Goal: Contribute content

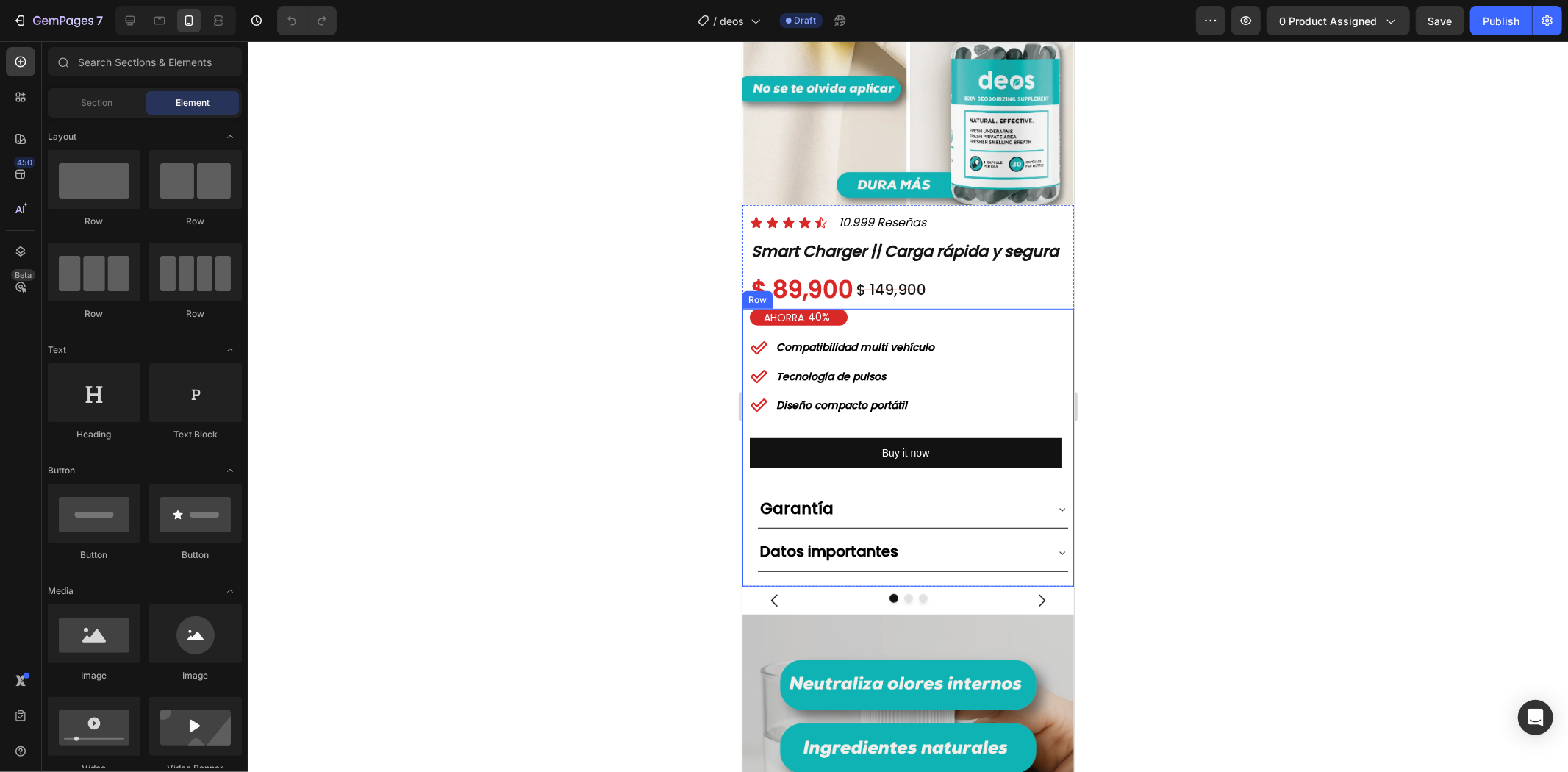
scroll to position [653, 0]
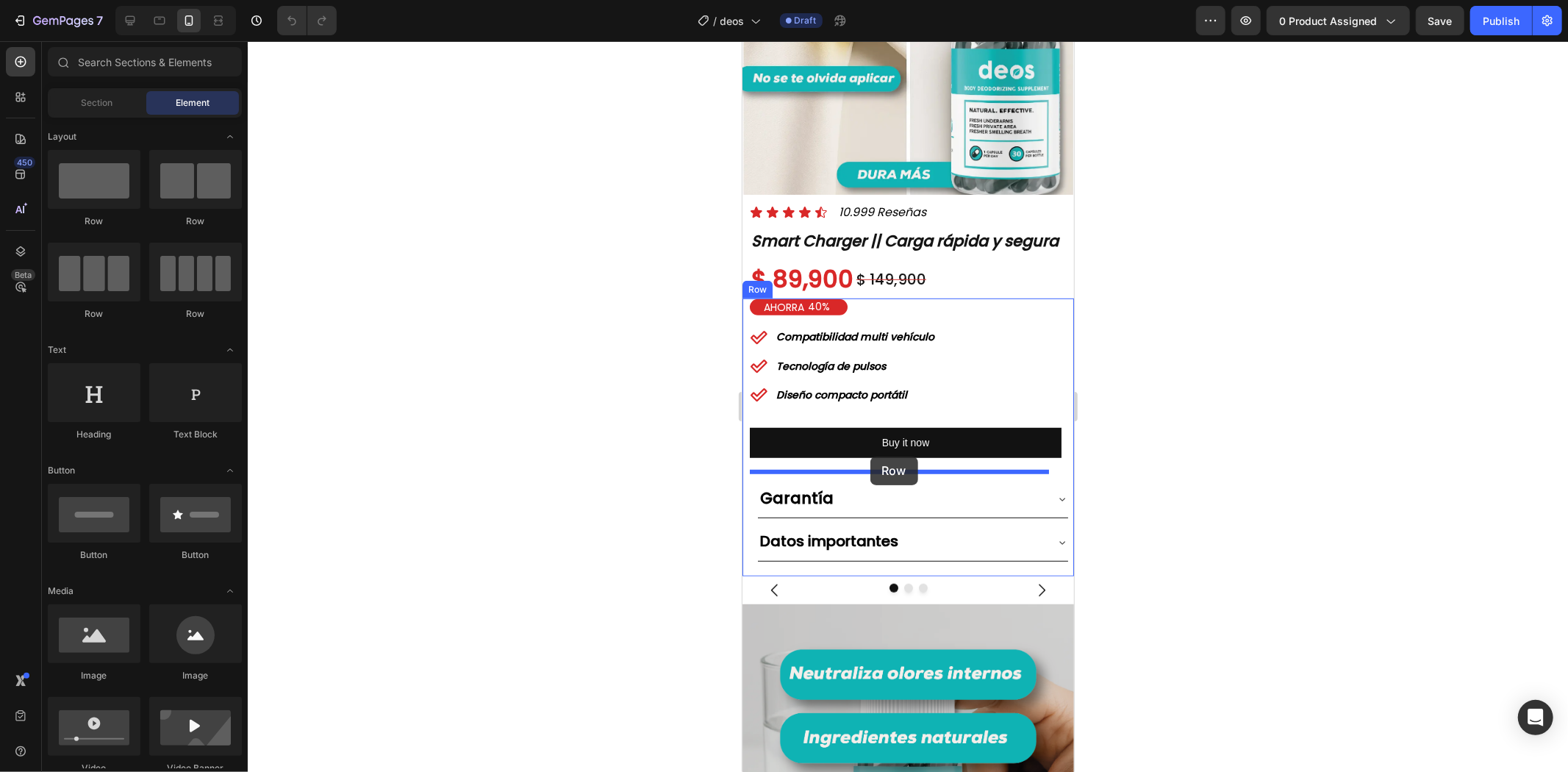
drag, startPoint x: 846, startPoint y: 328, endPoint x: 869, endPoint y: 456, distance: 130.0
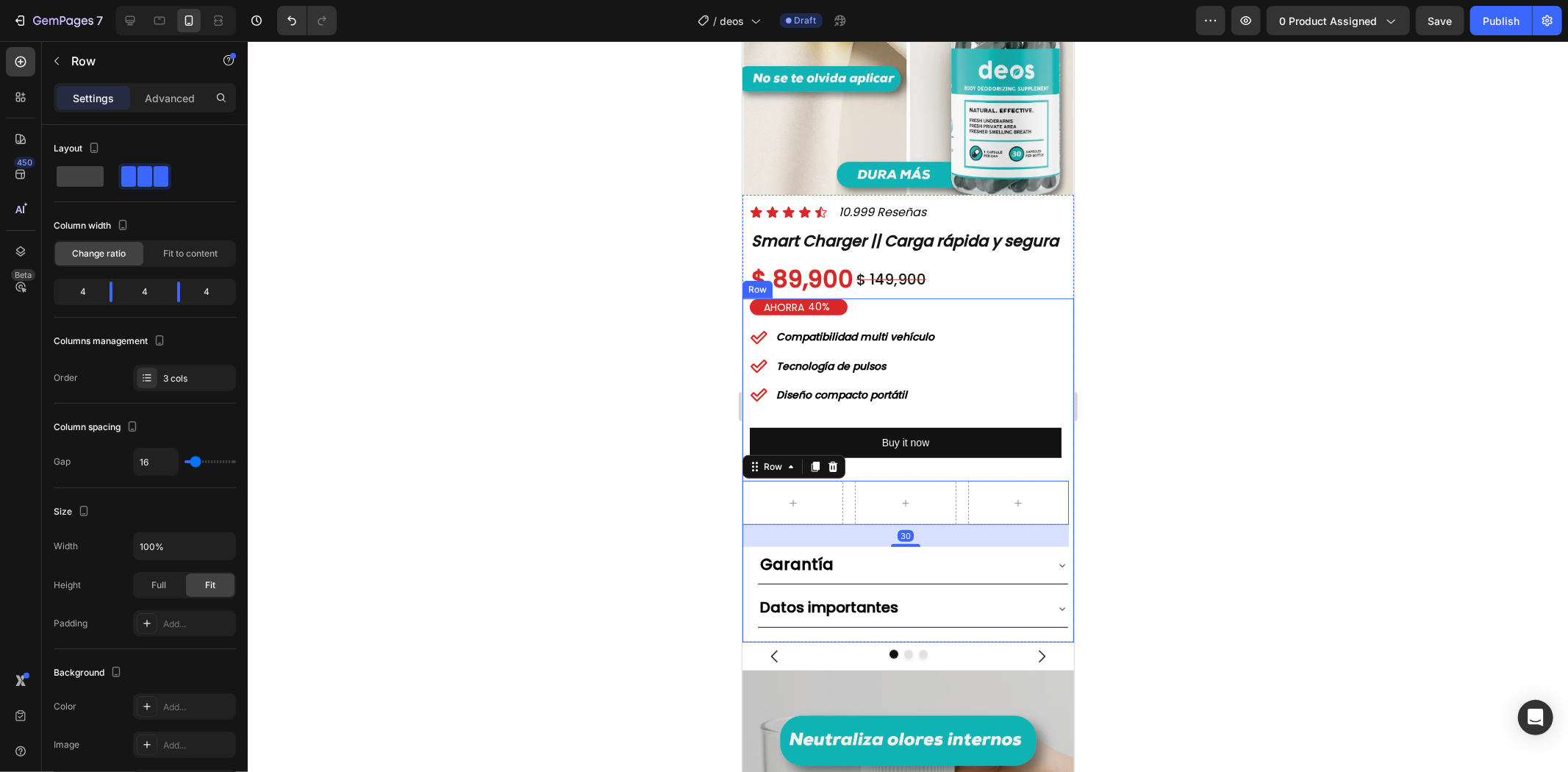
click at [1152, 439] on div at bounding box center [908, 406] width 1320 height 730
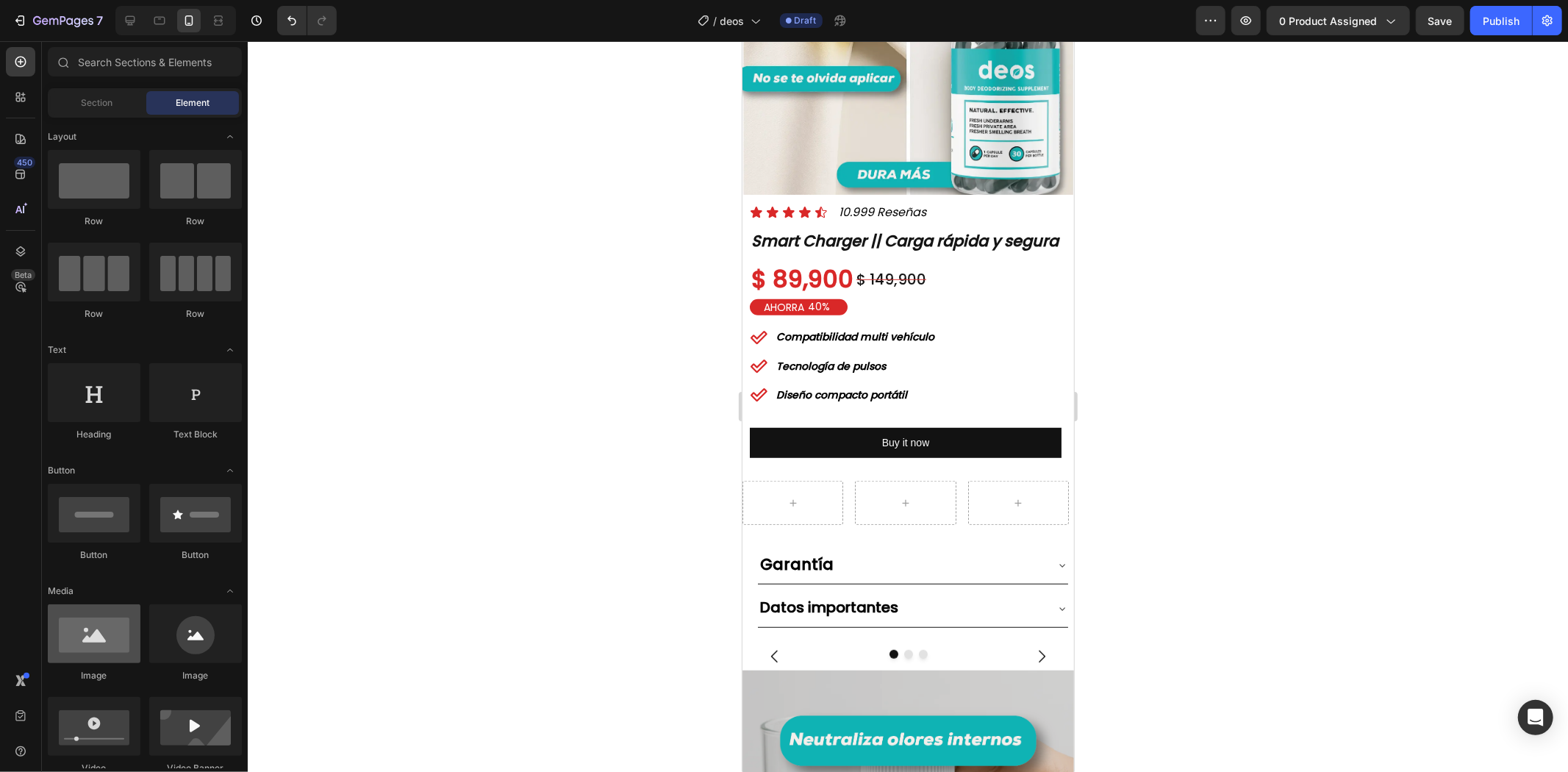
scroll to position [82, 0]
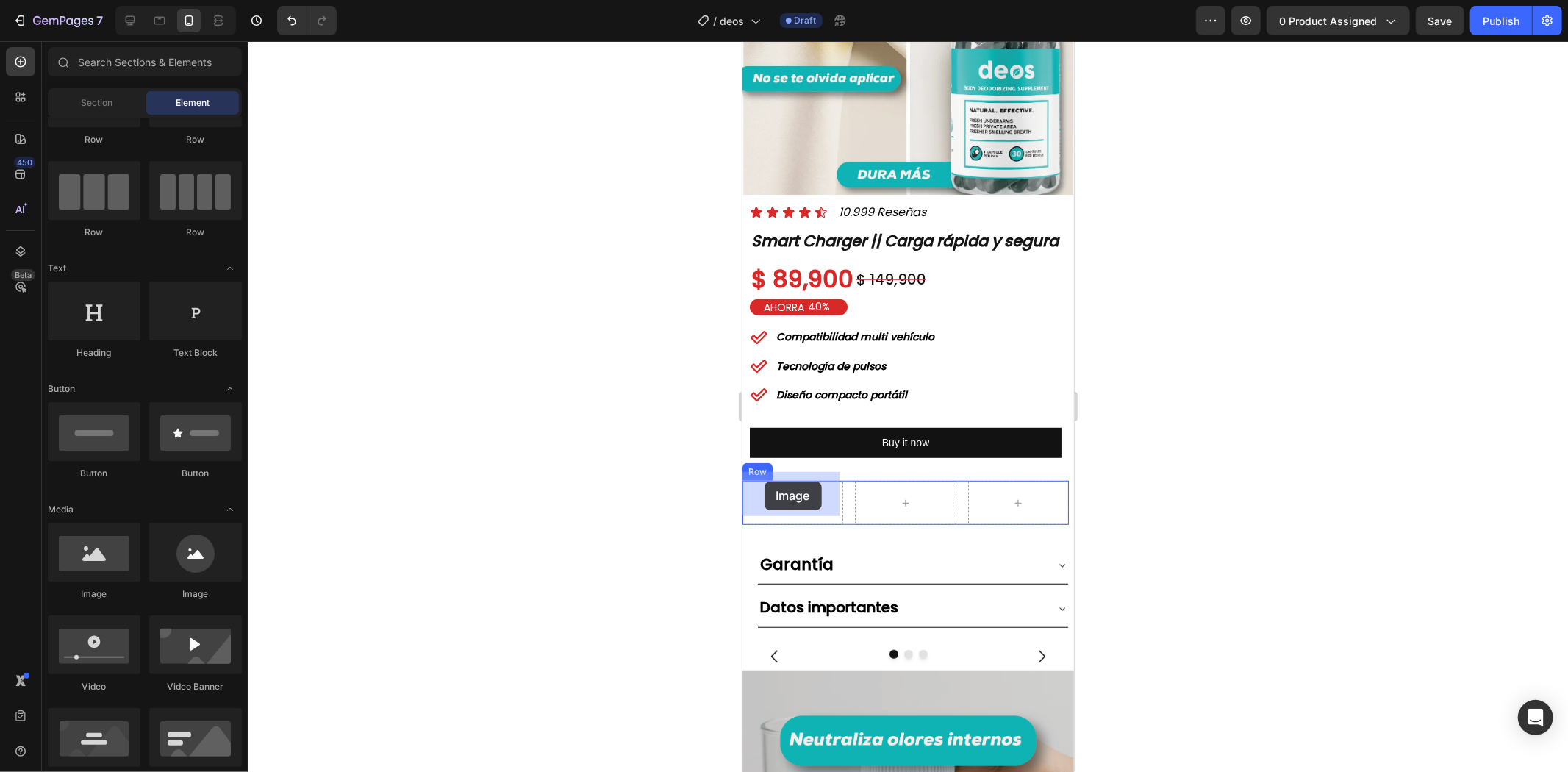
drag, startPoint x: 847, startPoint y: 610, endPoint x: 763, endPoint y: 481, distance: 153.9
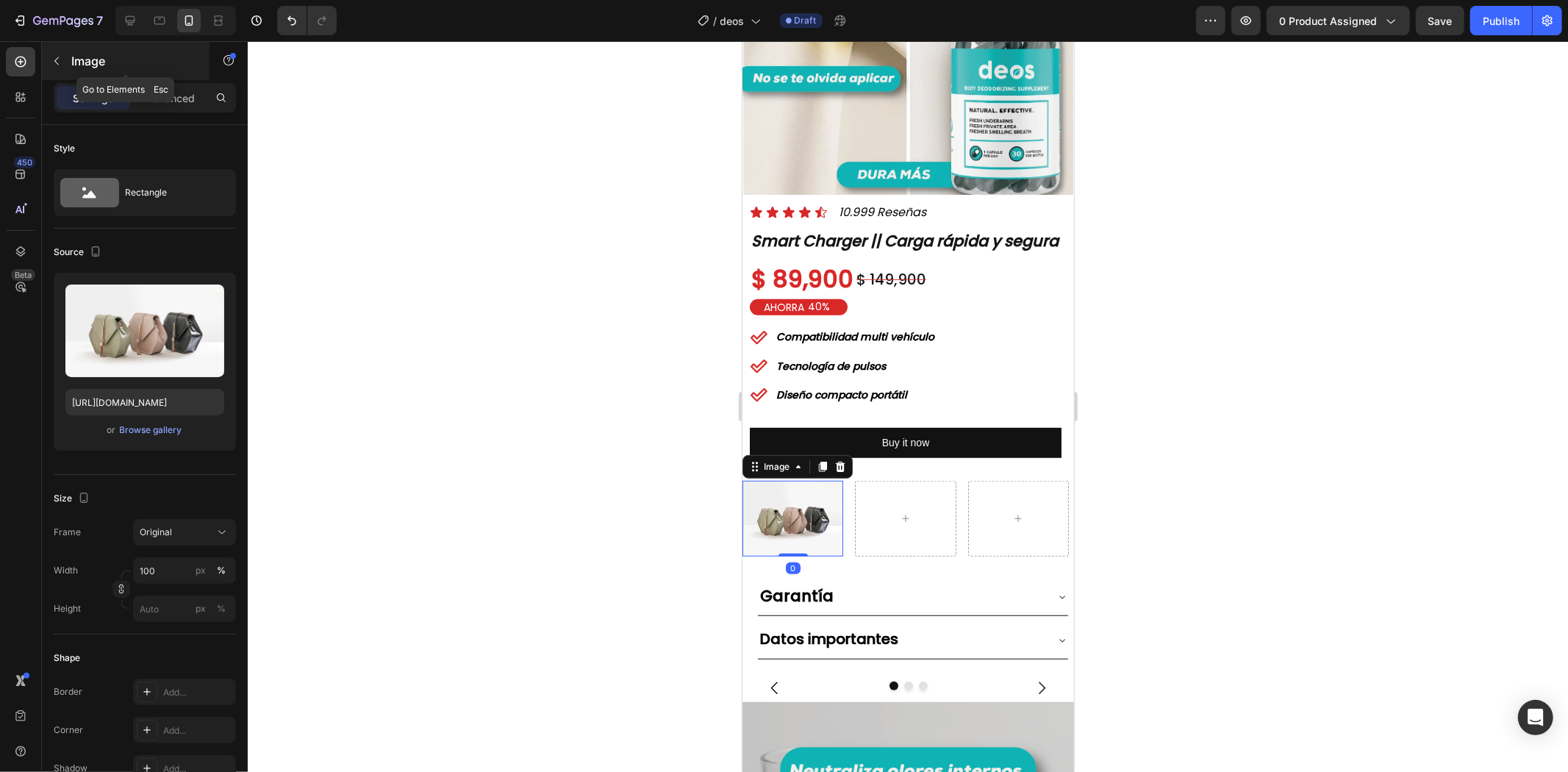
click at [101, 63] on p "Image" at bounding box center [133, 60] width 125 height 18
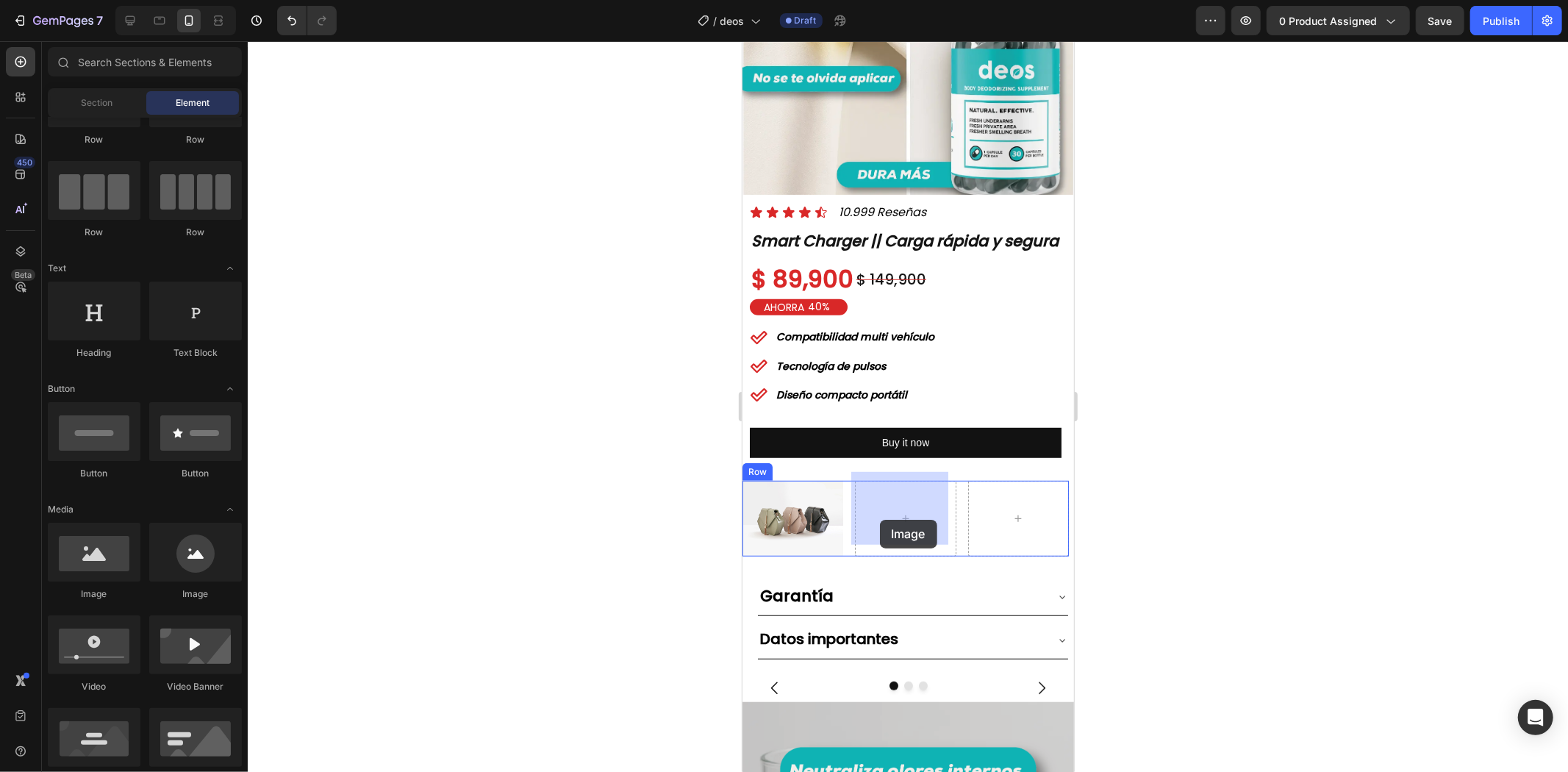
drag, startPoint x: 829, startPoint y: 601, endPoint x: 883, endPoint y: 517, distance: 99.9
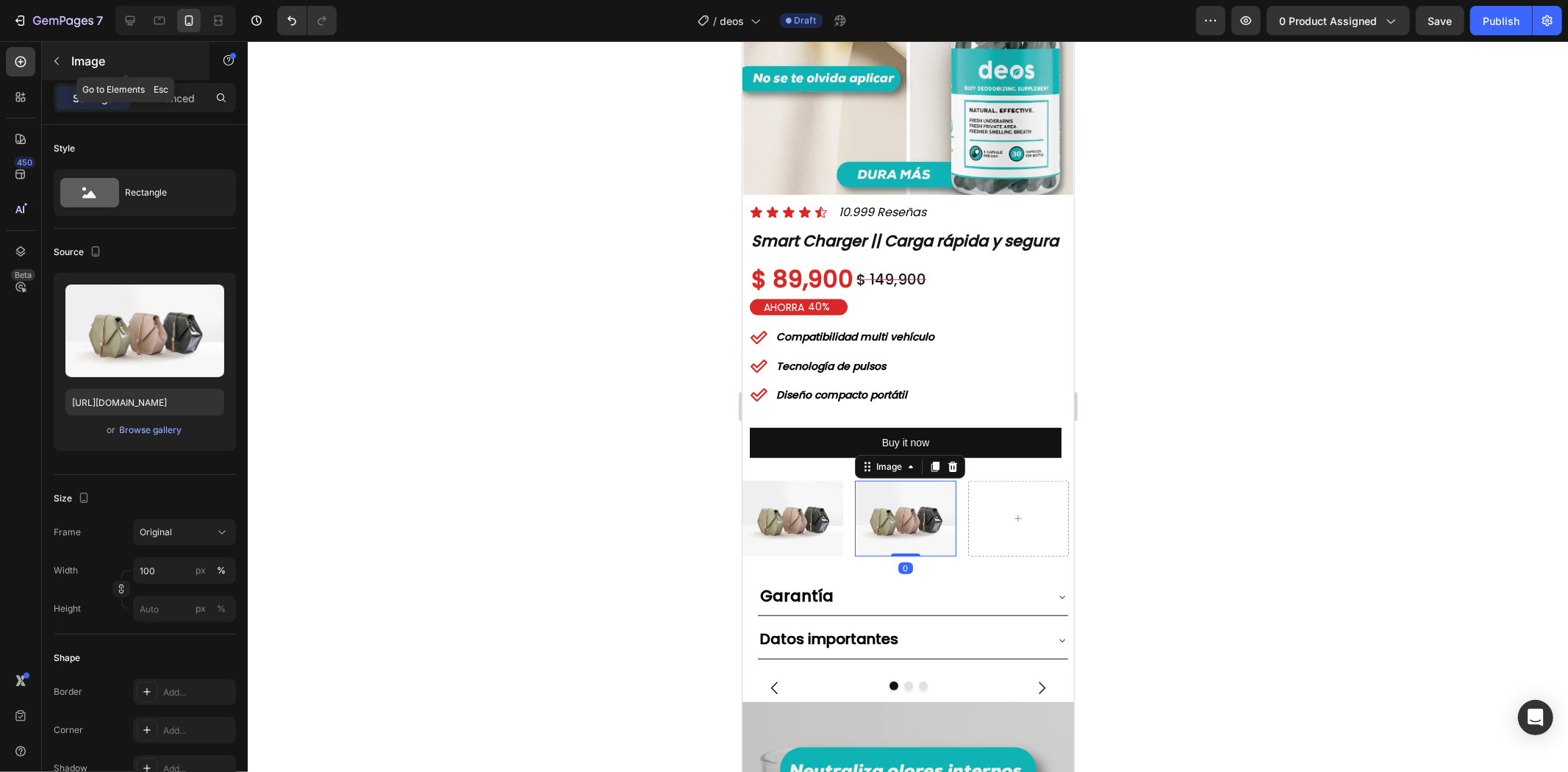
click at [87, 70] on div "Image" at bounding box center [125, 60] width 167 height 38
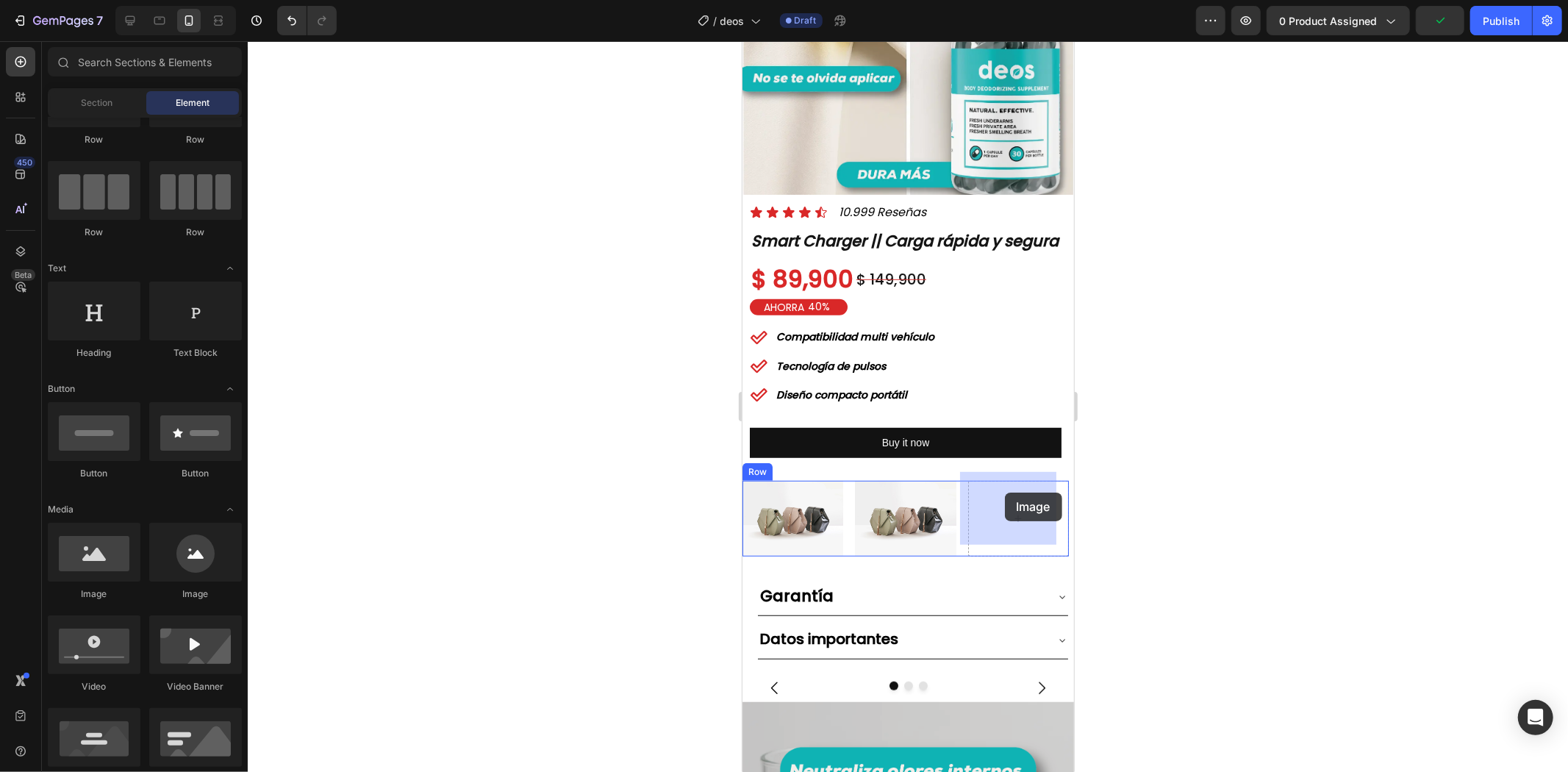
drag, startPoint x: 834, startPoint y: 626, endPoint x: 1004, endPoint y: 492, distance: 216.5
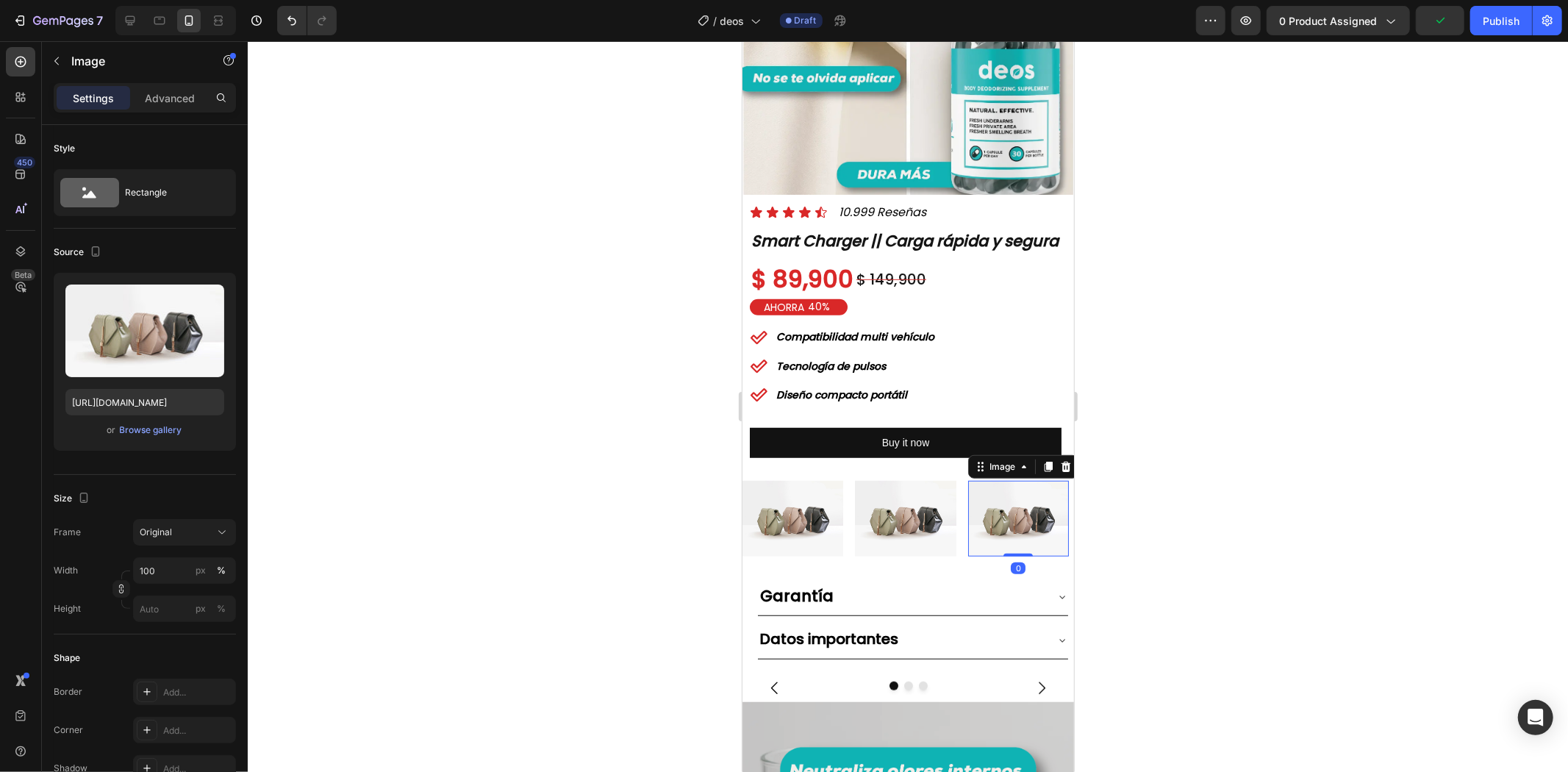
click at [1157, 425] on div at bounding box center [908, 406] width 1320 height 730
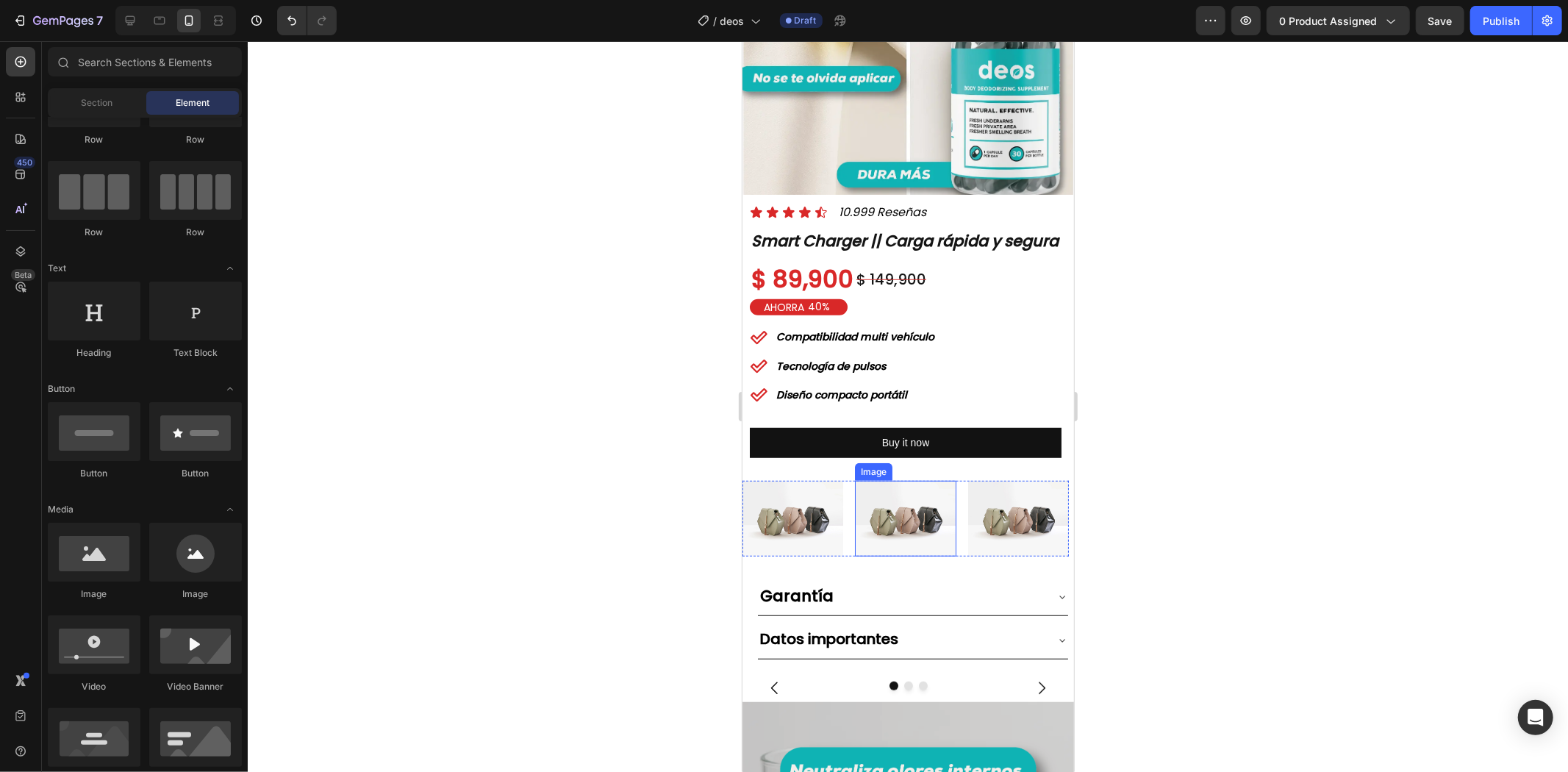
click at [807, 523] on img at bounding box center [791, 517] width 101 height 76
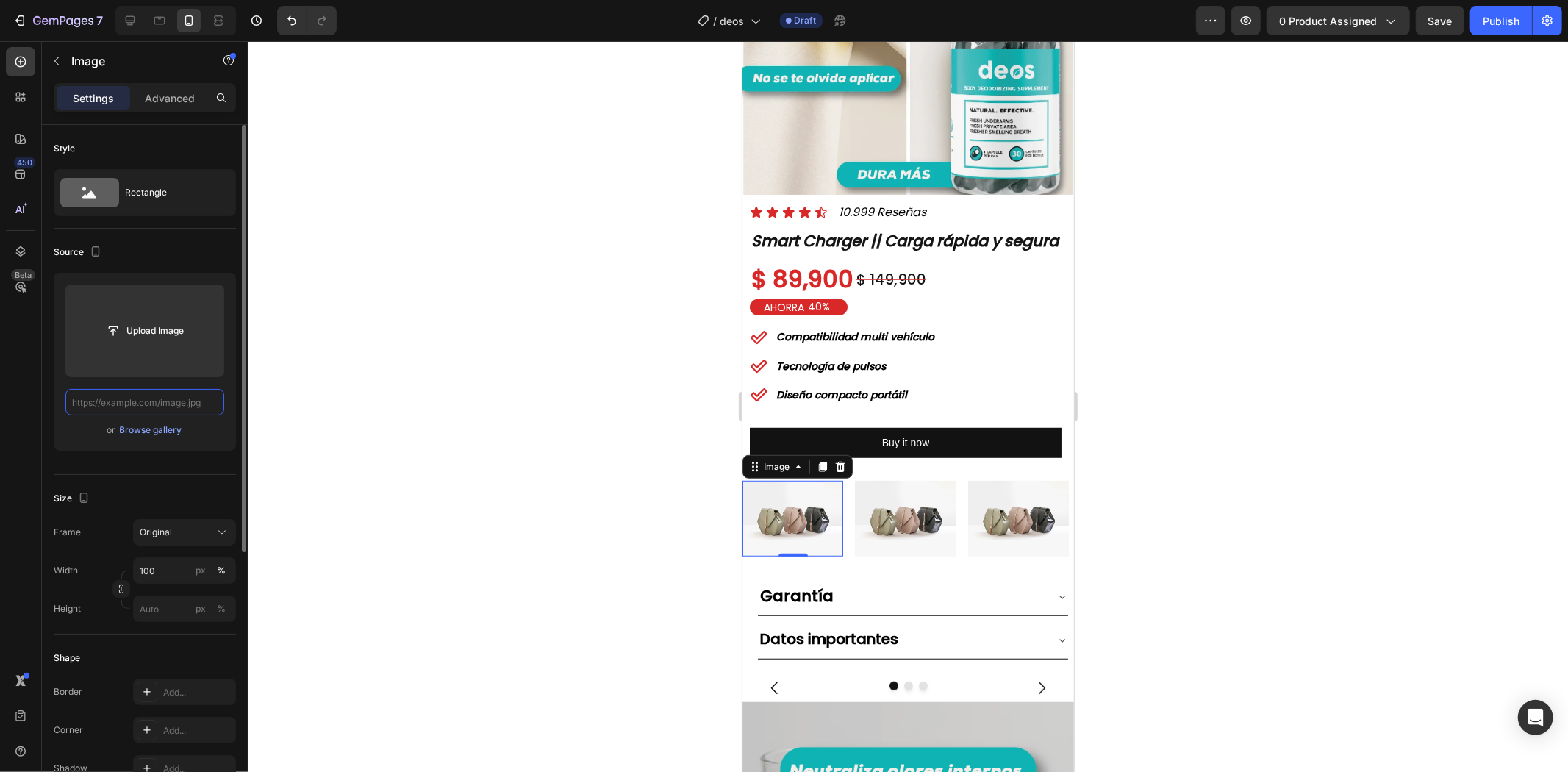
scroll to position [0, 0]
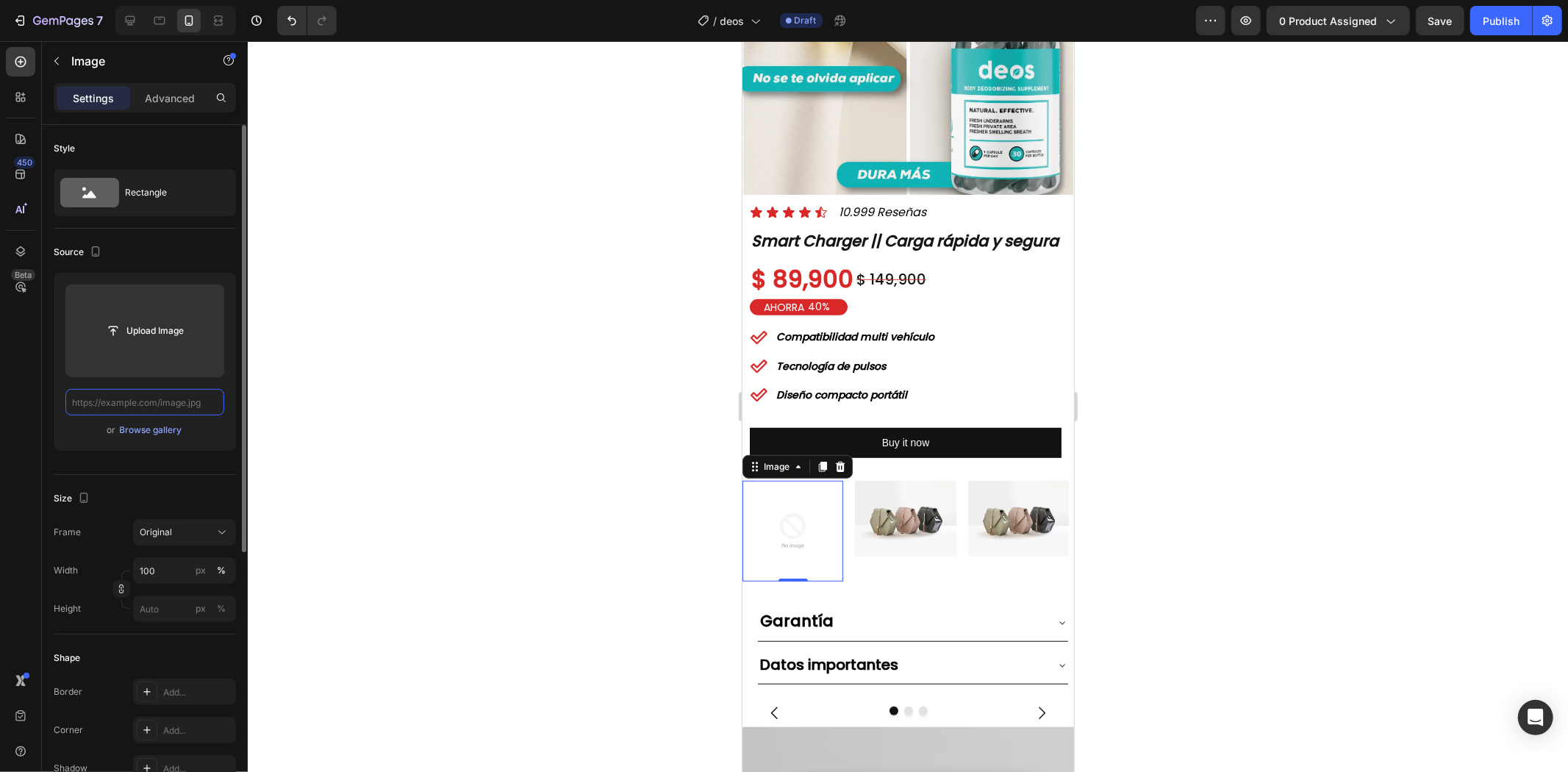
paste input "[URL][DOMAIN_NAME]"
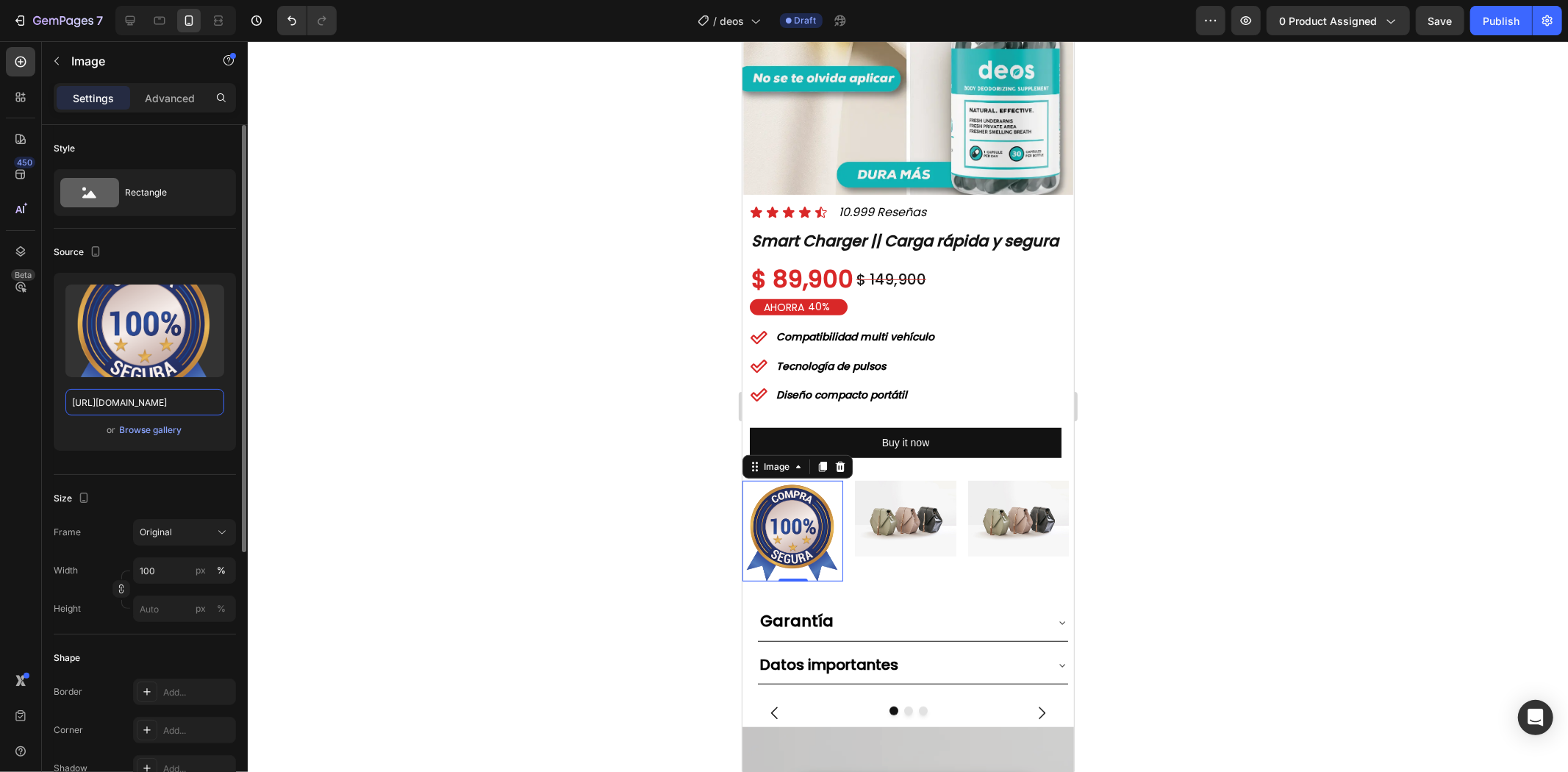
type input "[URL][DOMAIN_NAME]"
click at [1209, 344] on div at bounding box center [908, 406] width 1320 height 730
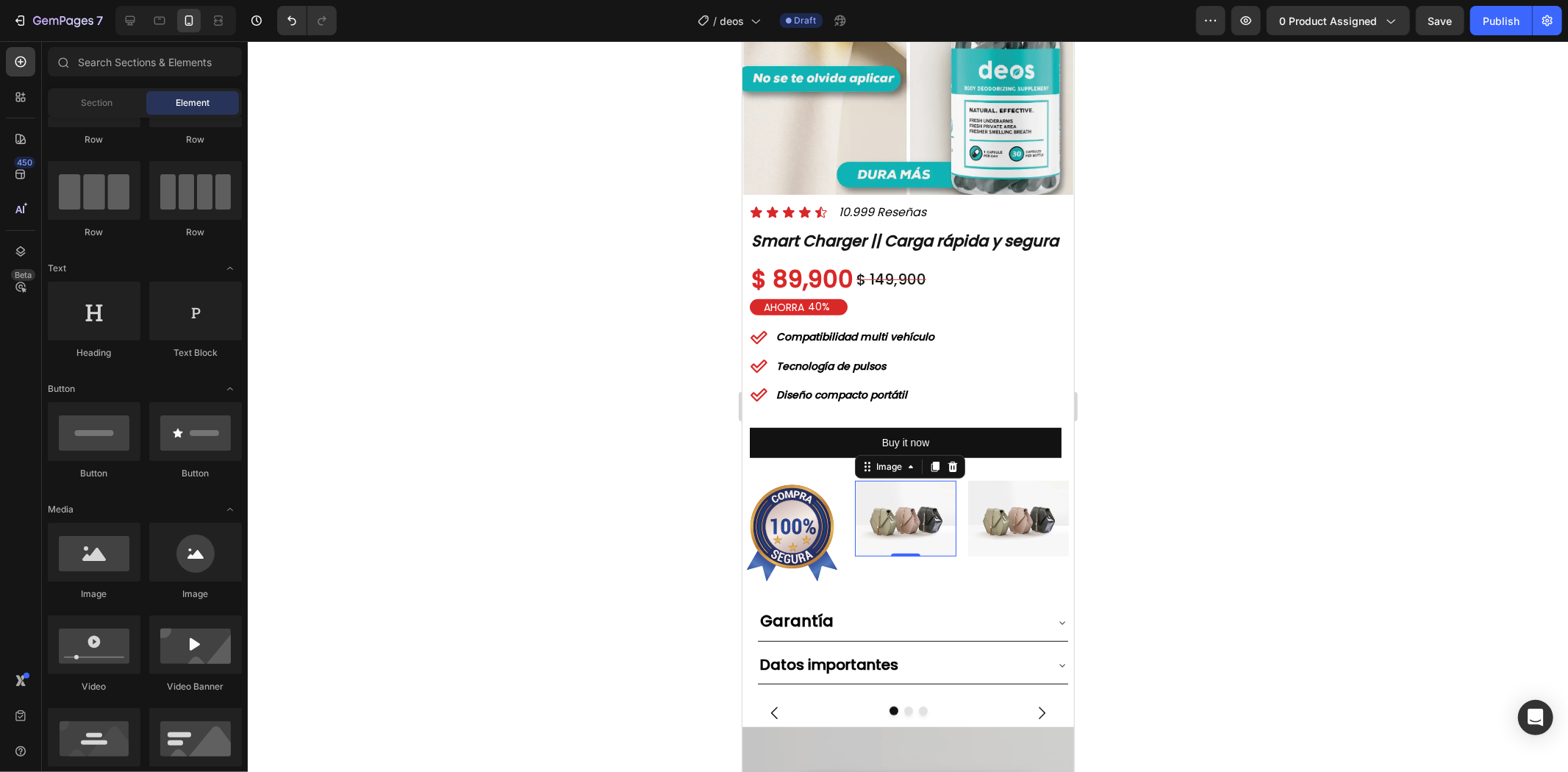
click at [895, 480] on img at bounding box center [904, 517] width 101 height 76
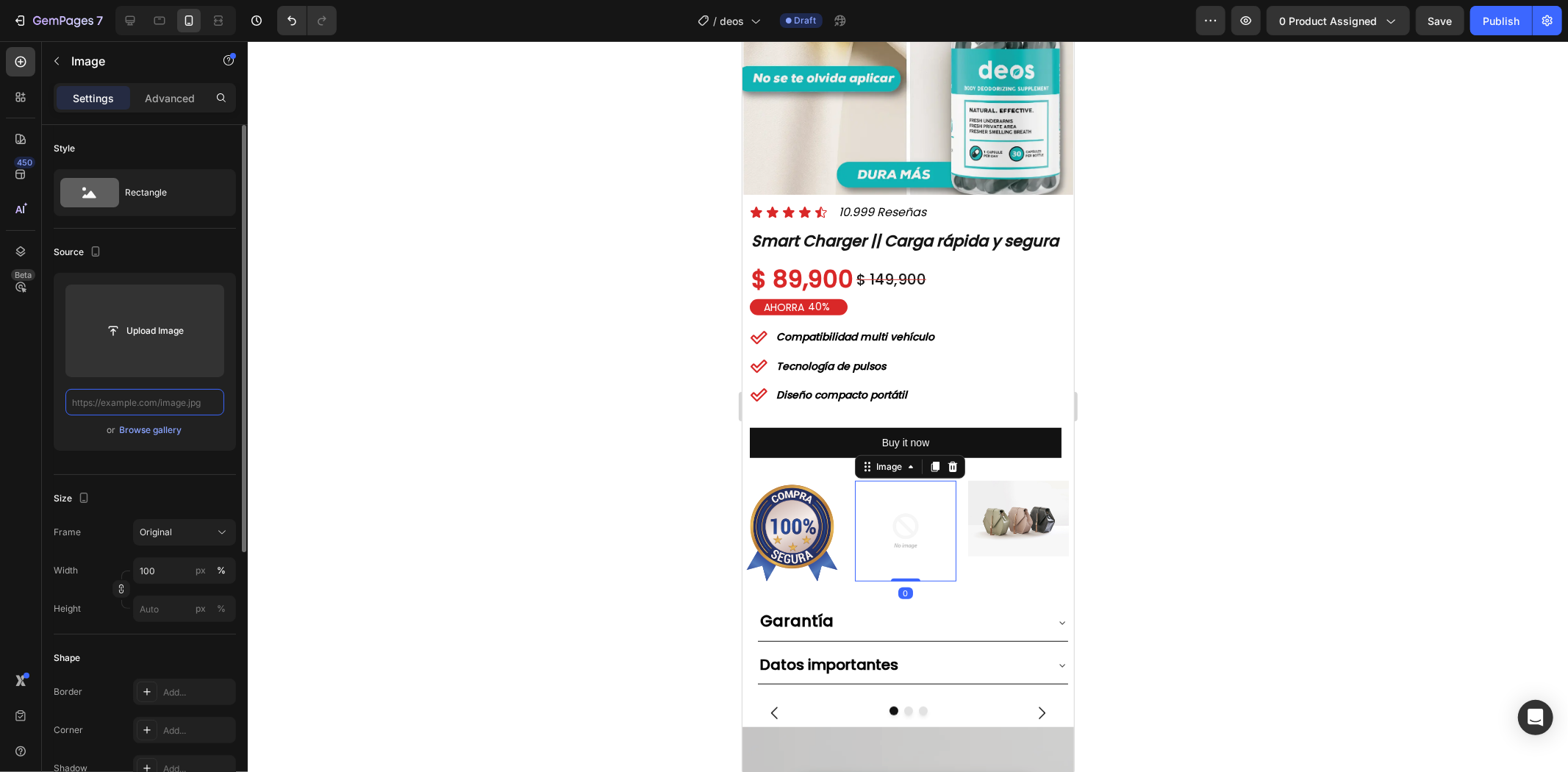
paste input "[URL][DOMAIN_NAME]"
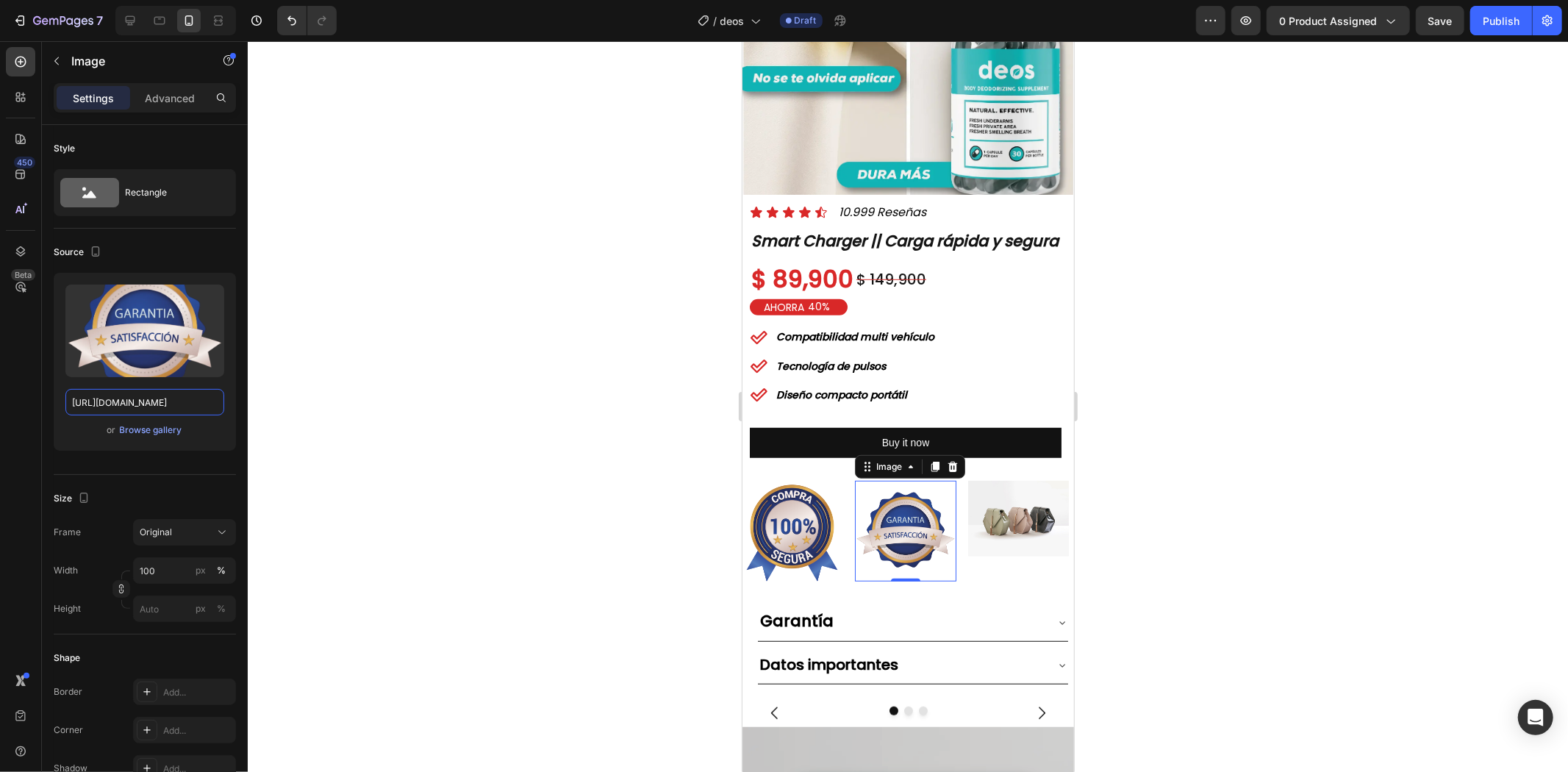
type input "[URL][DOMAIN_NAME]"
click at [1158, 469] on div at bounding box center [908, 406] width 1320 height 730
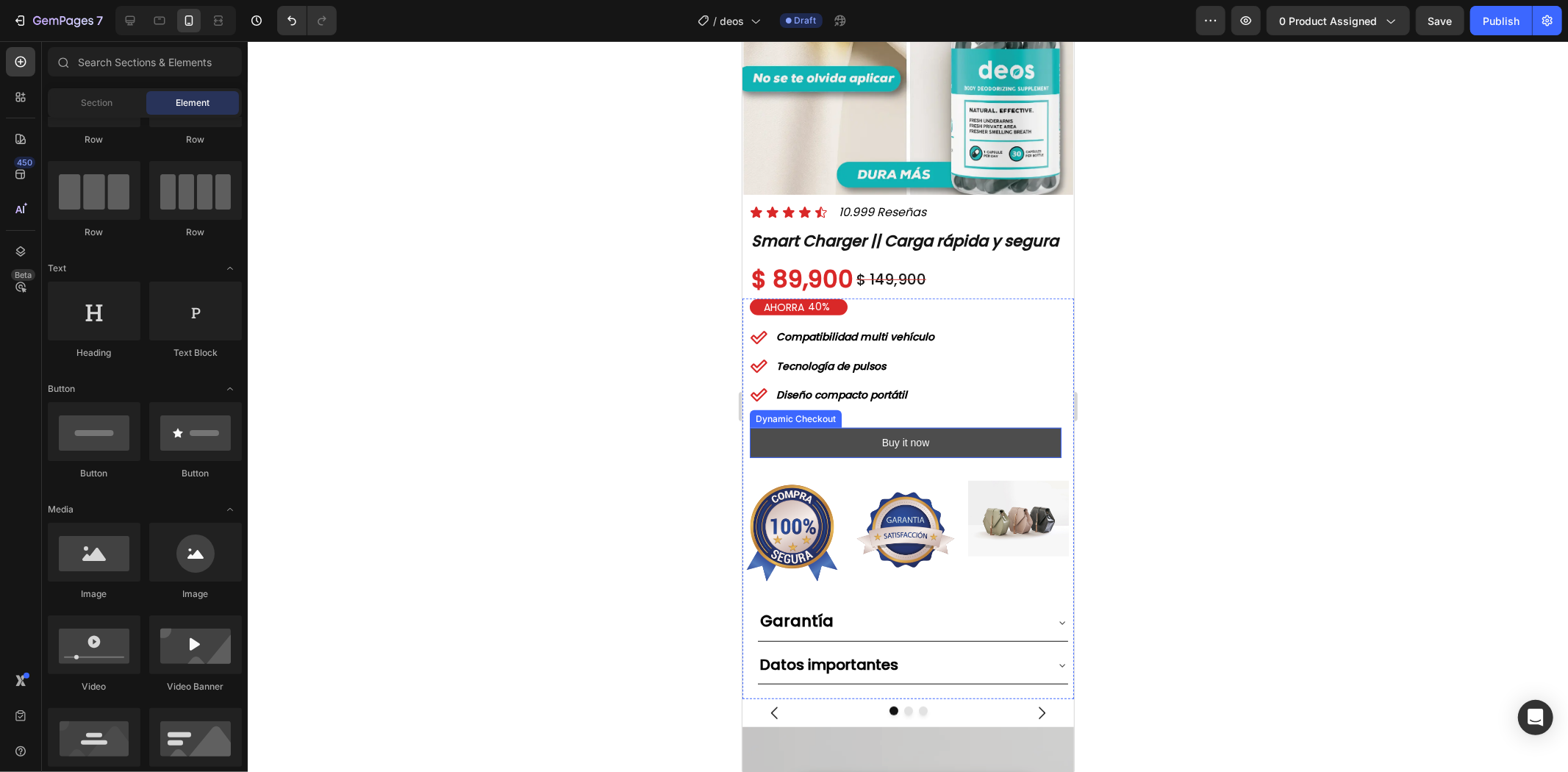
scroll to position [735, 0]
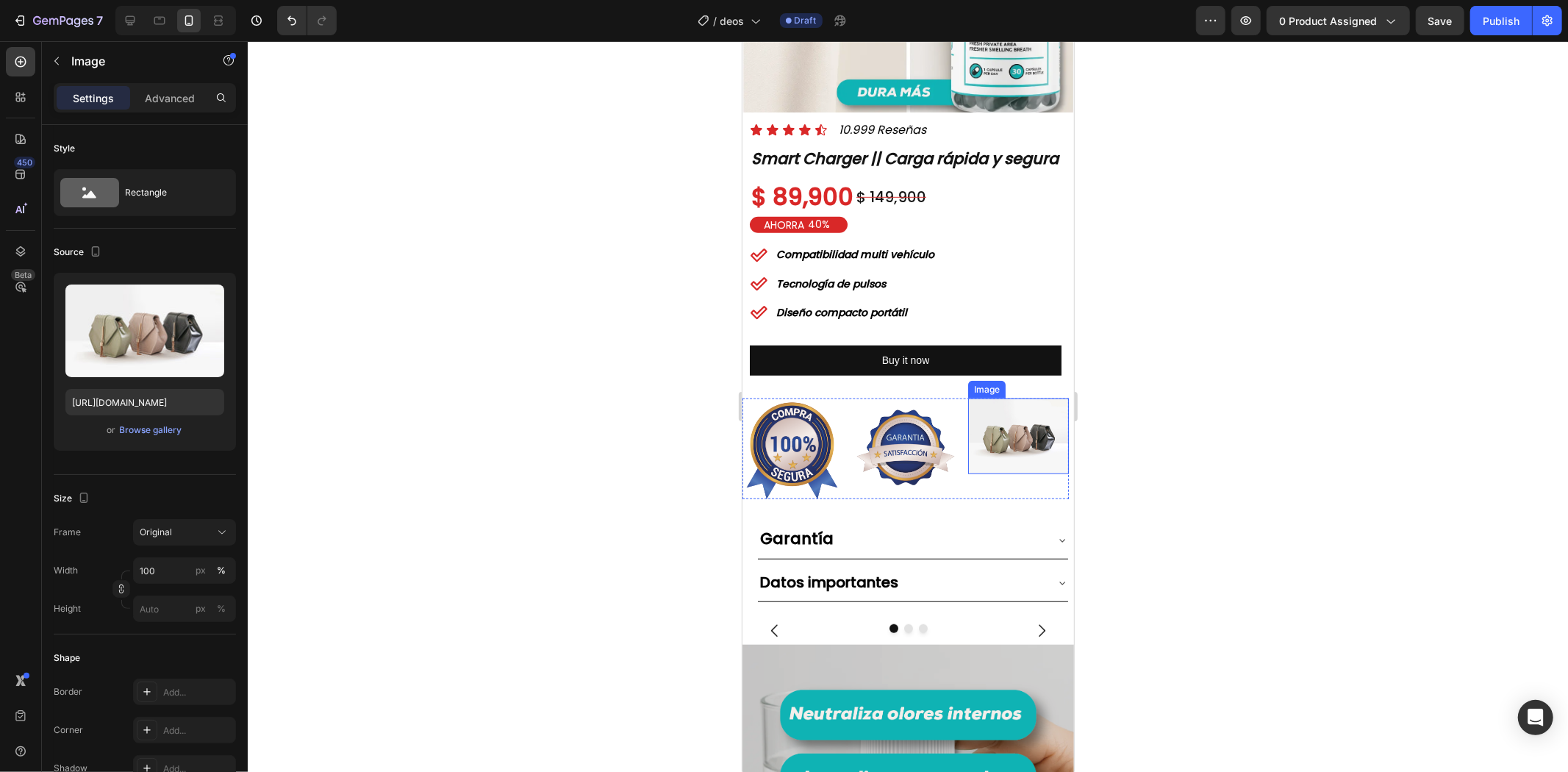
click at [995, 423] on img at bounding box center [1017, 435] width 101 height 76
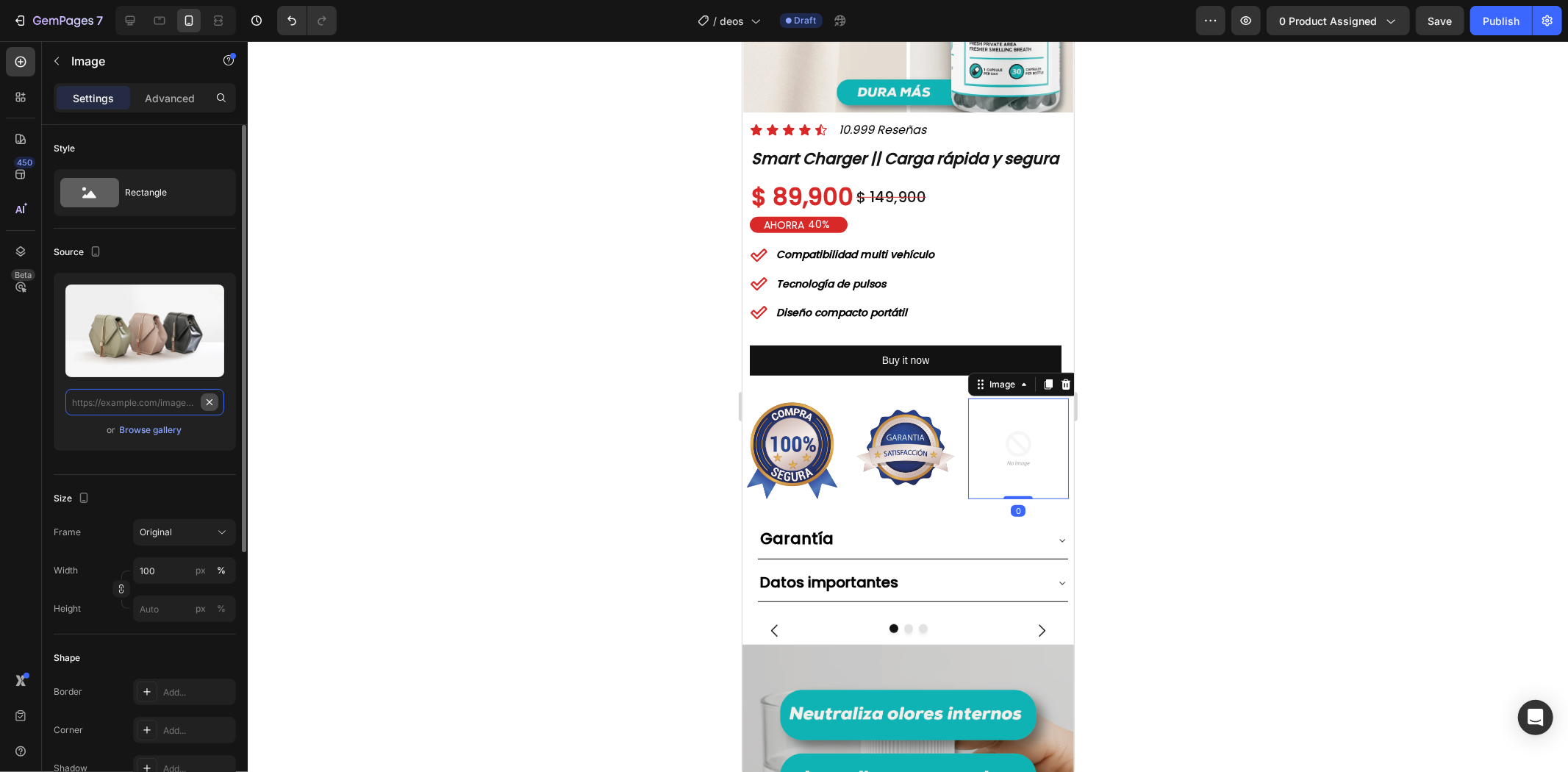
scroll to position [0, 0]
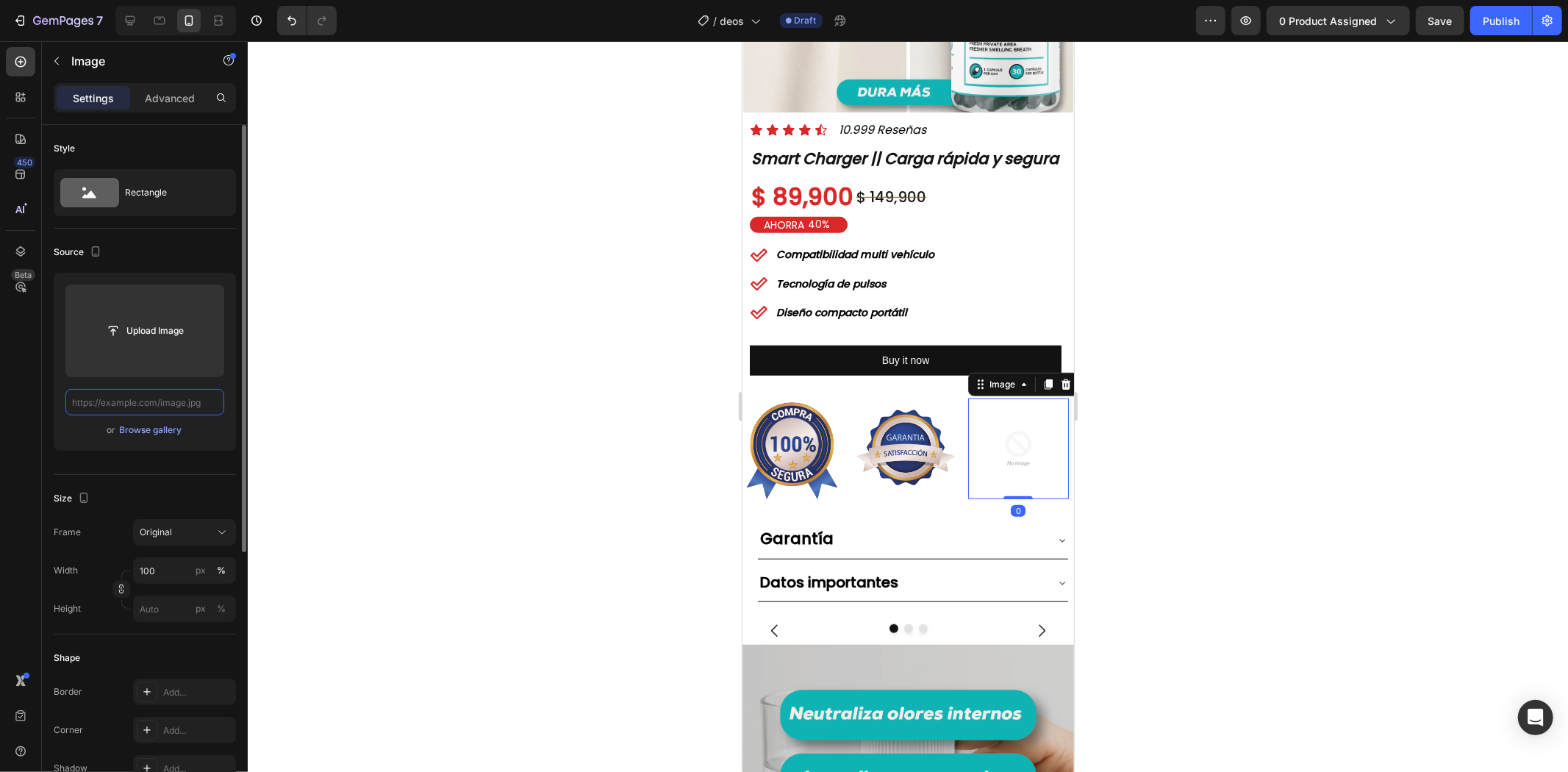
paste input "[URL][DOMAIN_NAME]"
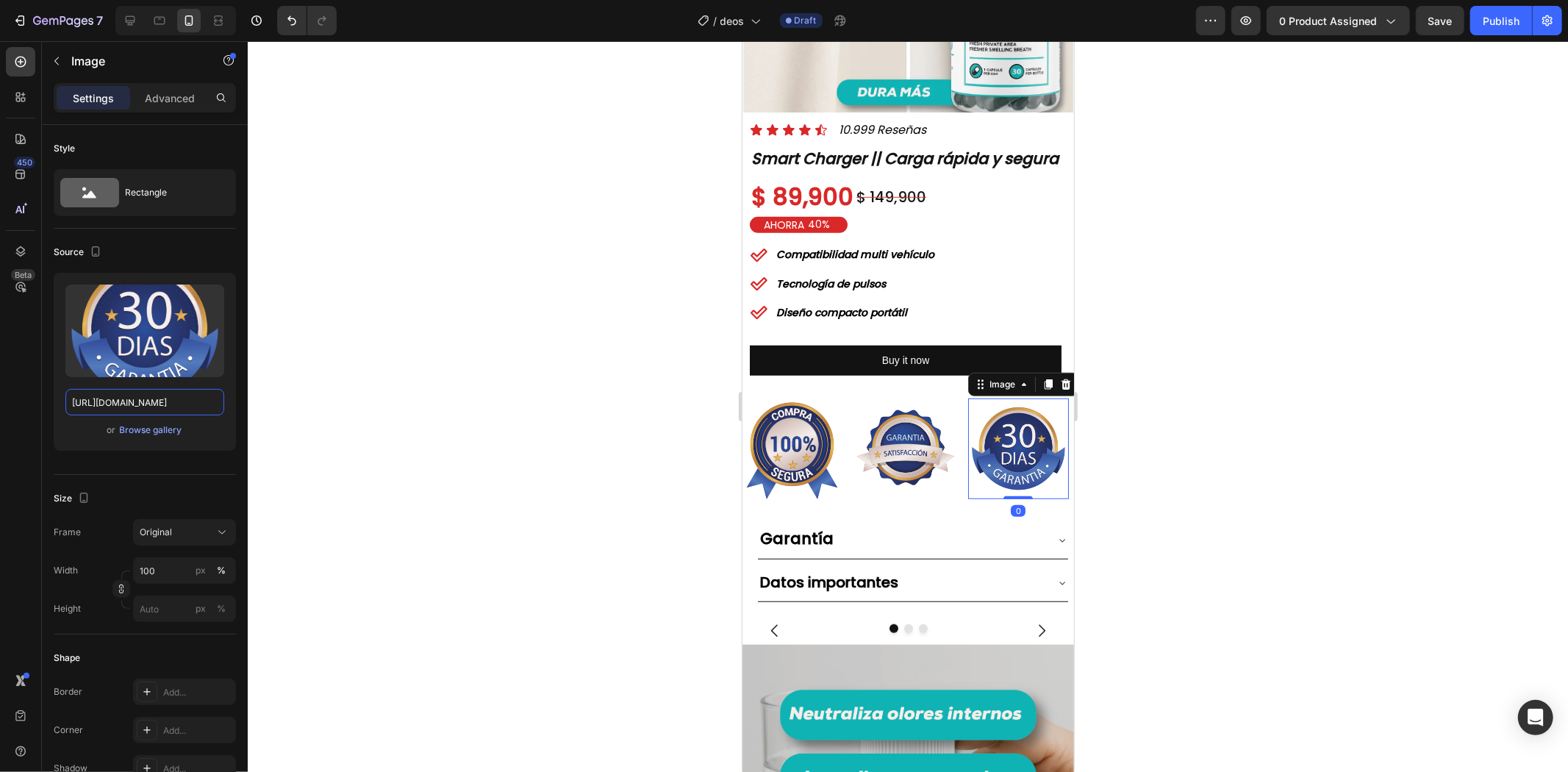
type input "[URL][DOMAIN_NAME]"
click at [1206, 403] on div at bounding box center [908, 406] width 1320 height 730
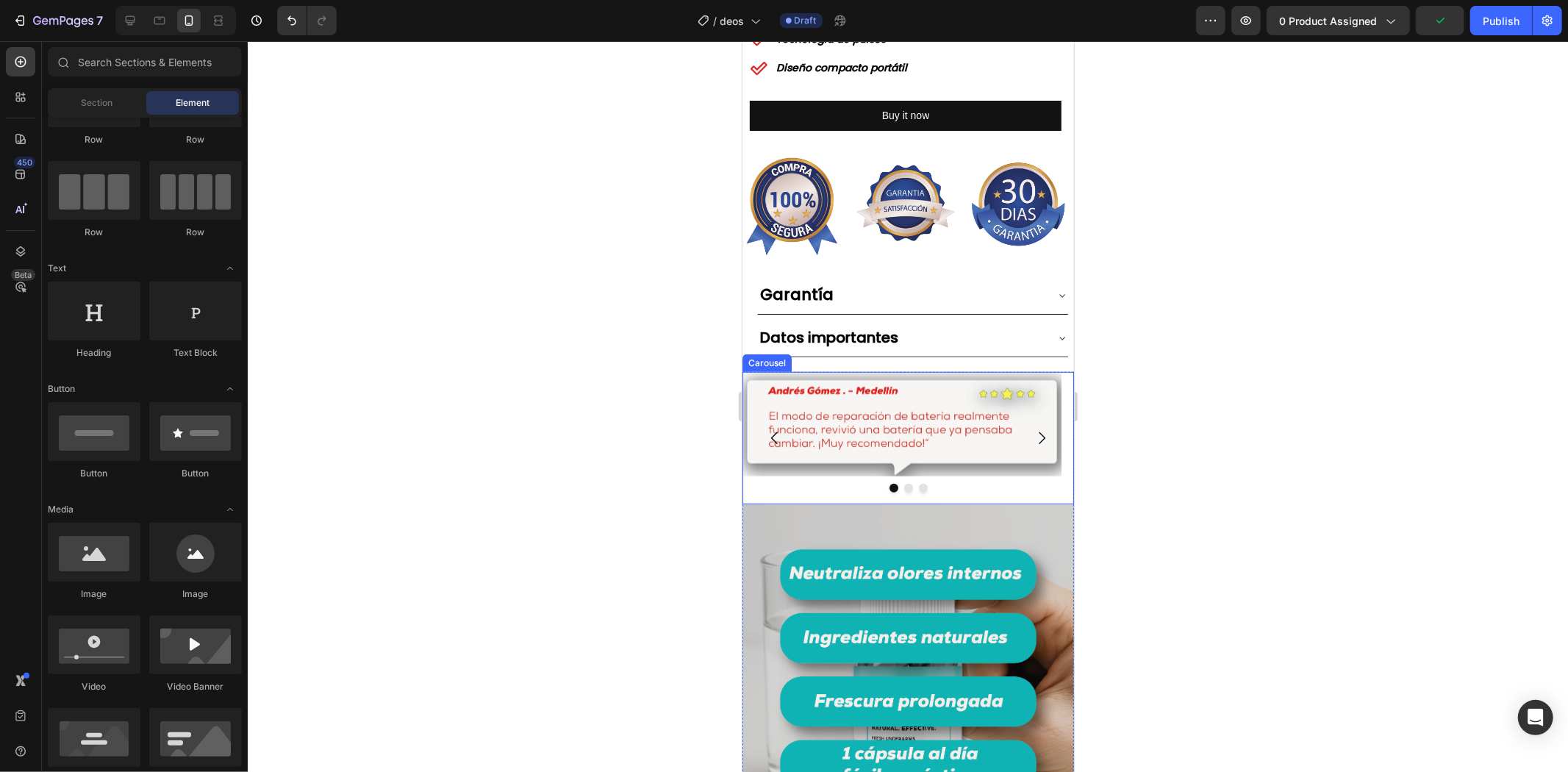
scroll to position [980, 0]
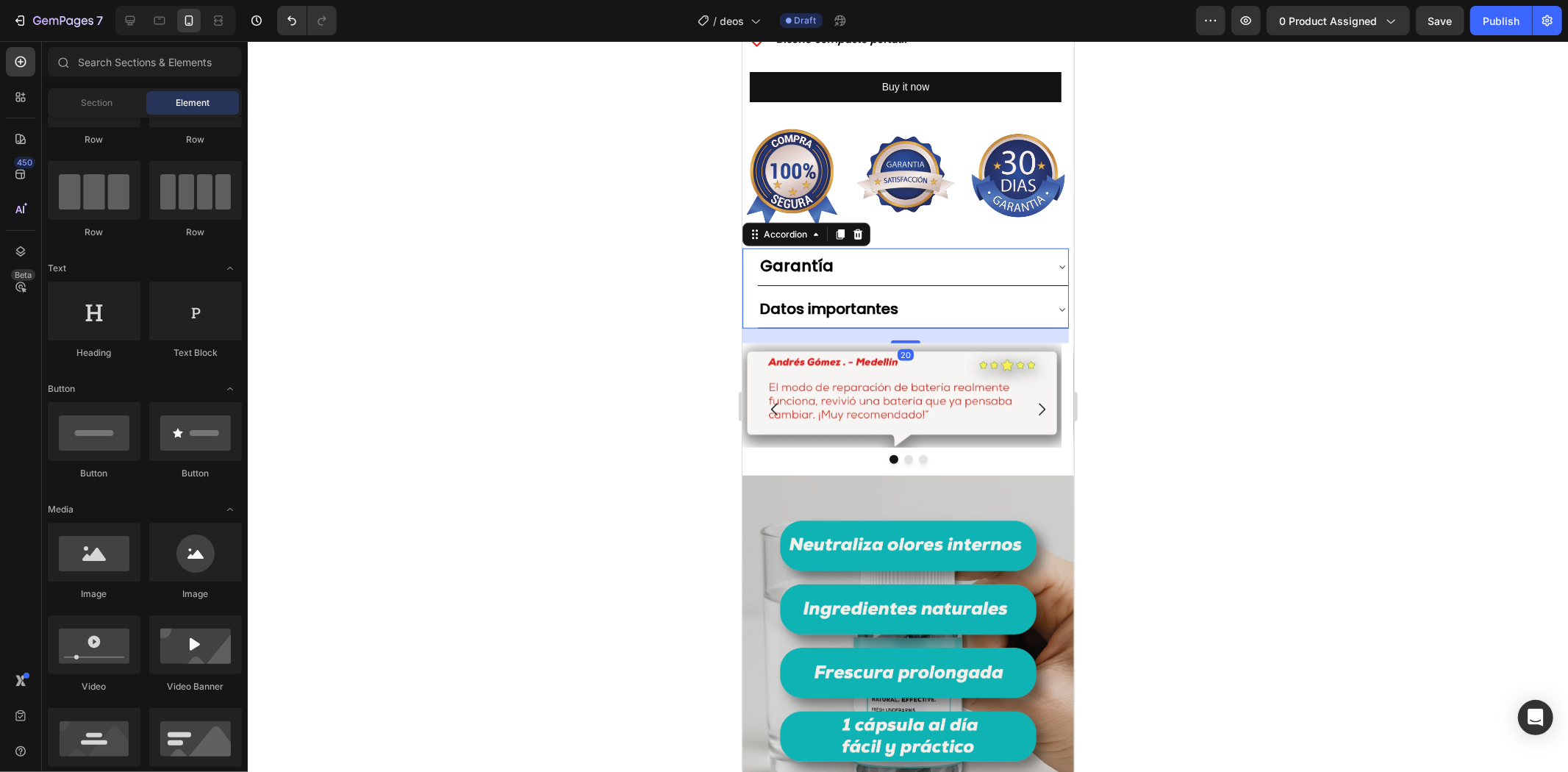
click at [958, 279] on div "Garantía" at bounding box center [901, 266] width 287 height 25
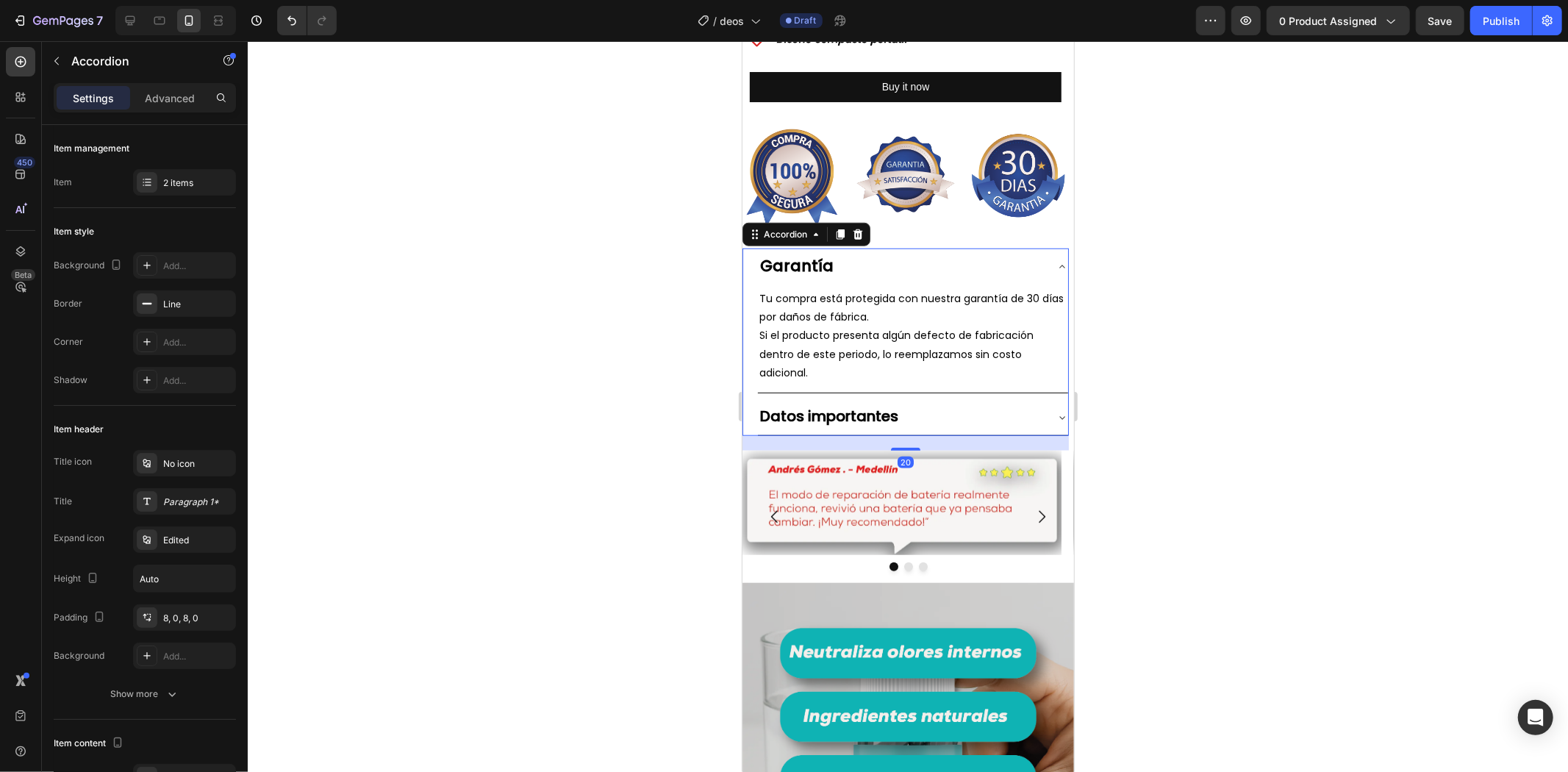
click at [958, 279] on div "Garantía" at bounding box center [901, 266] width 287 height 25
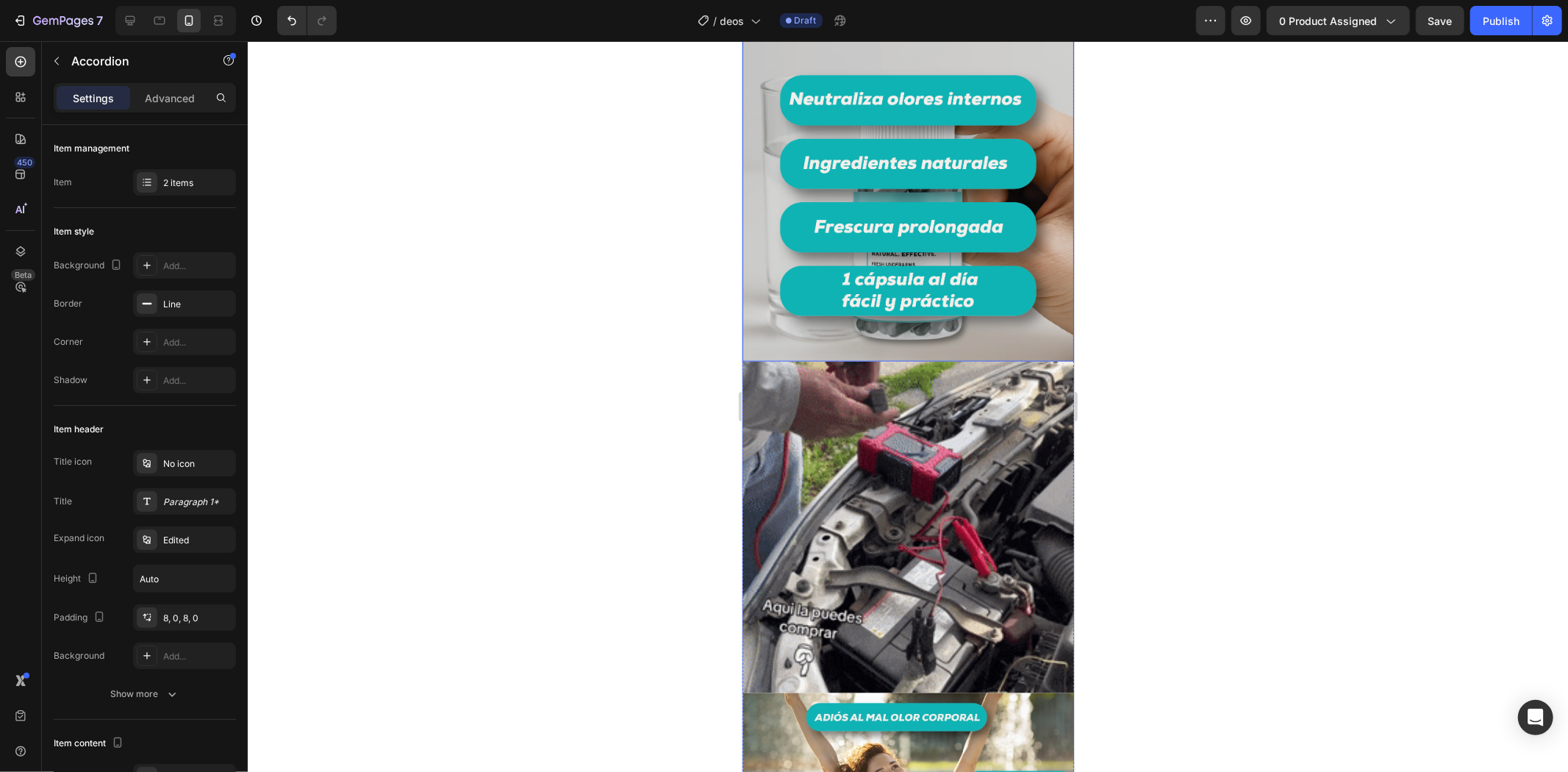
scroll to position [1470, 0]
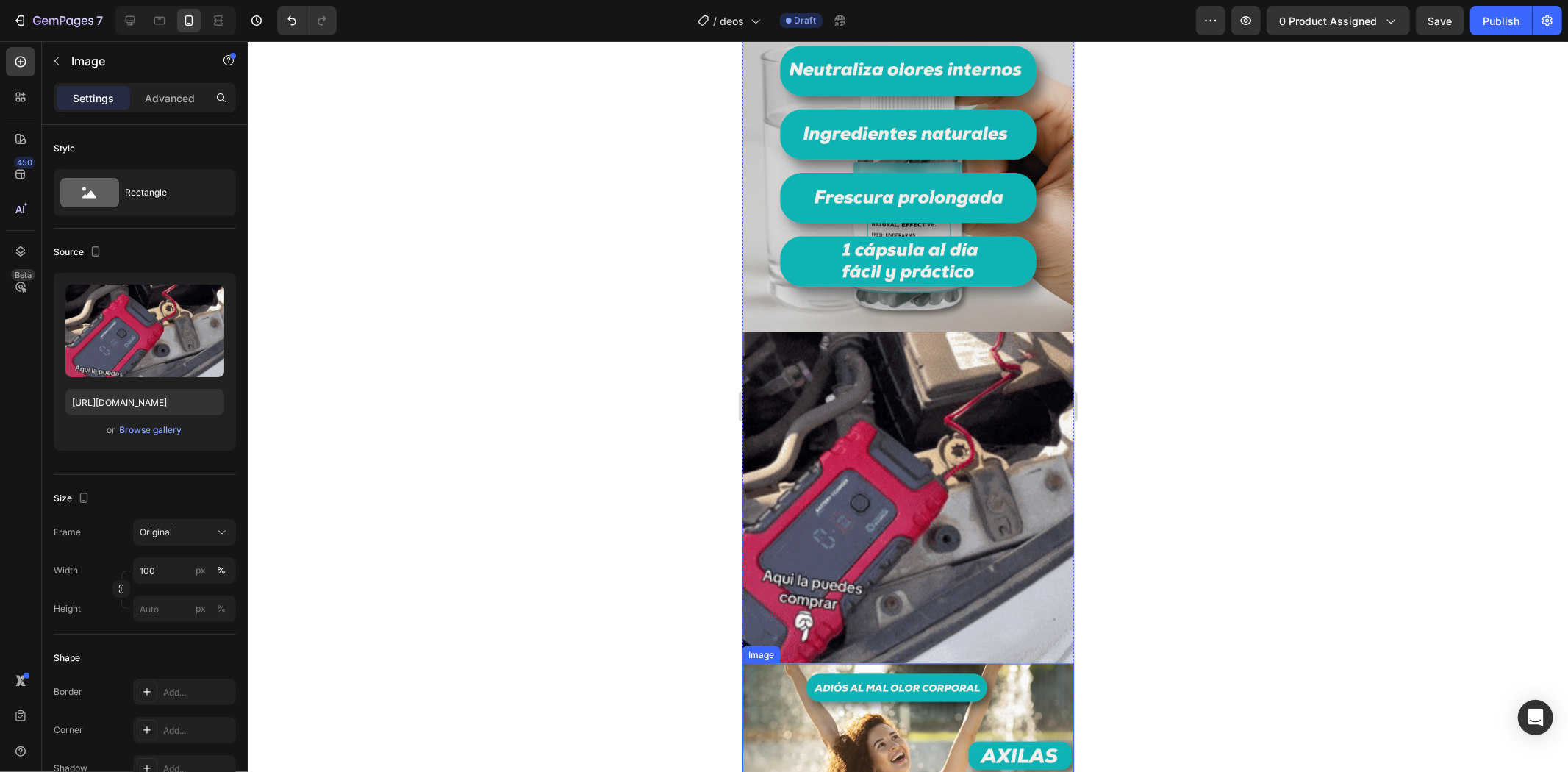
click at [958, 504] on img at bounding box center [907, 497] width 331 height 331
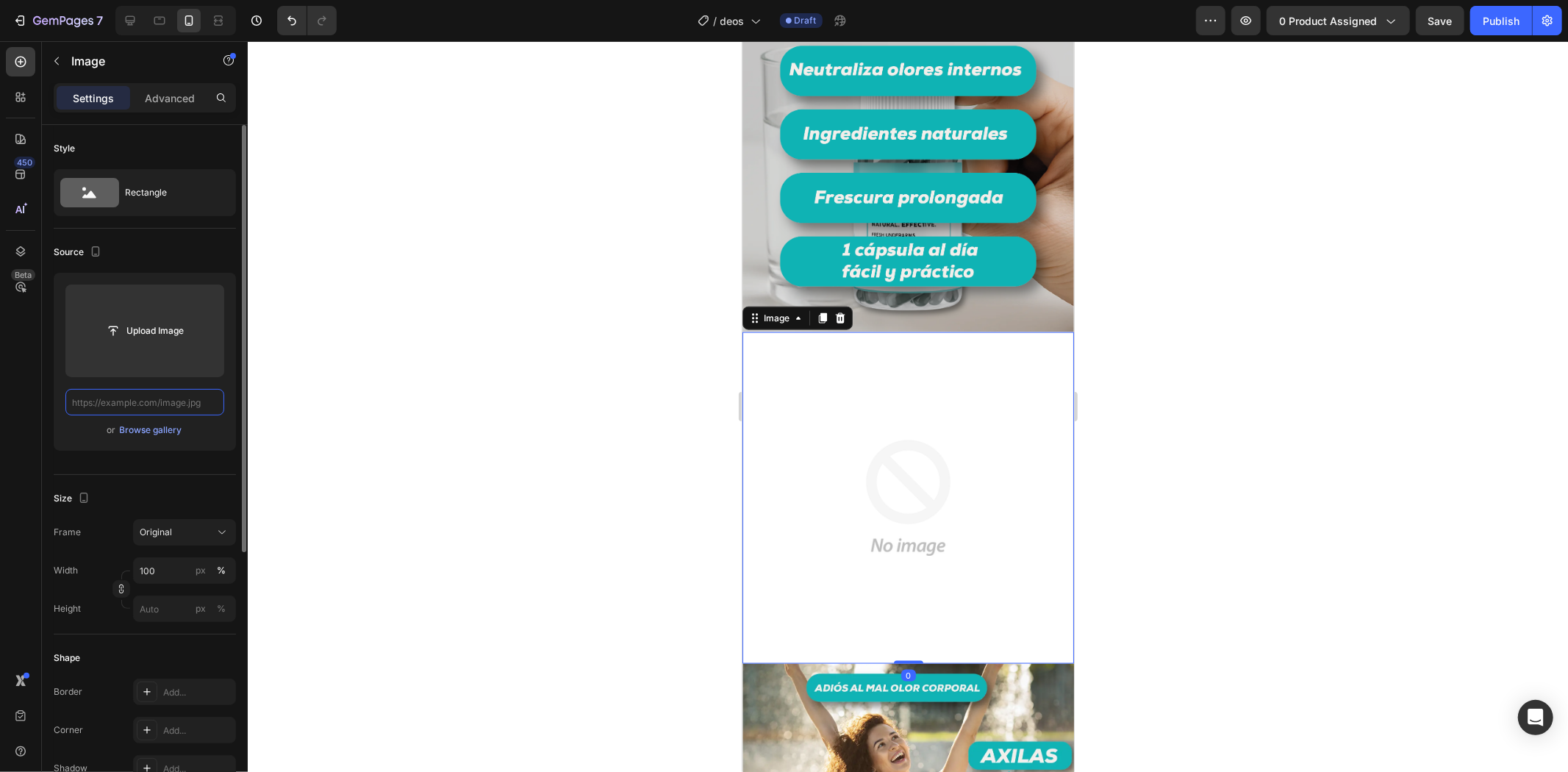
scroll to position [0, 0]
paste input "[URL][DOMAIN_NAME]"
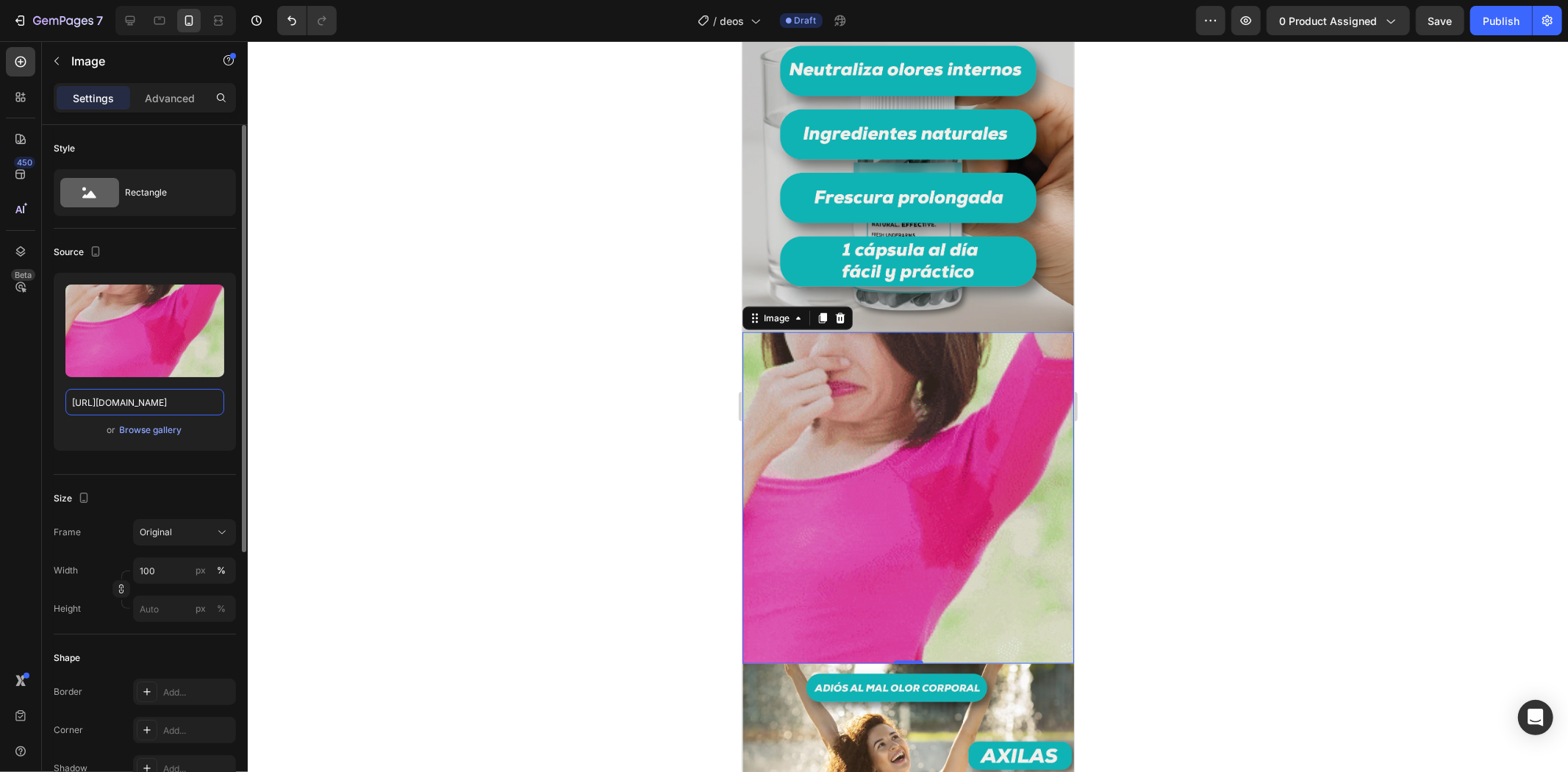
type input "[URL][DOMAIN_NAME]"
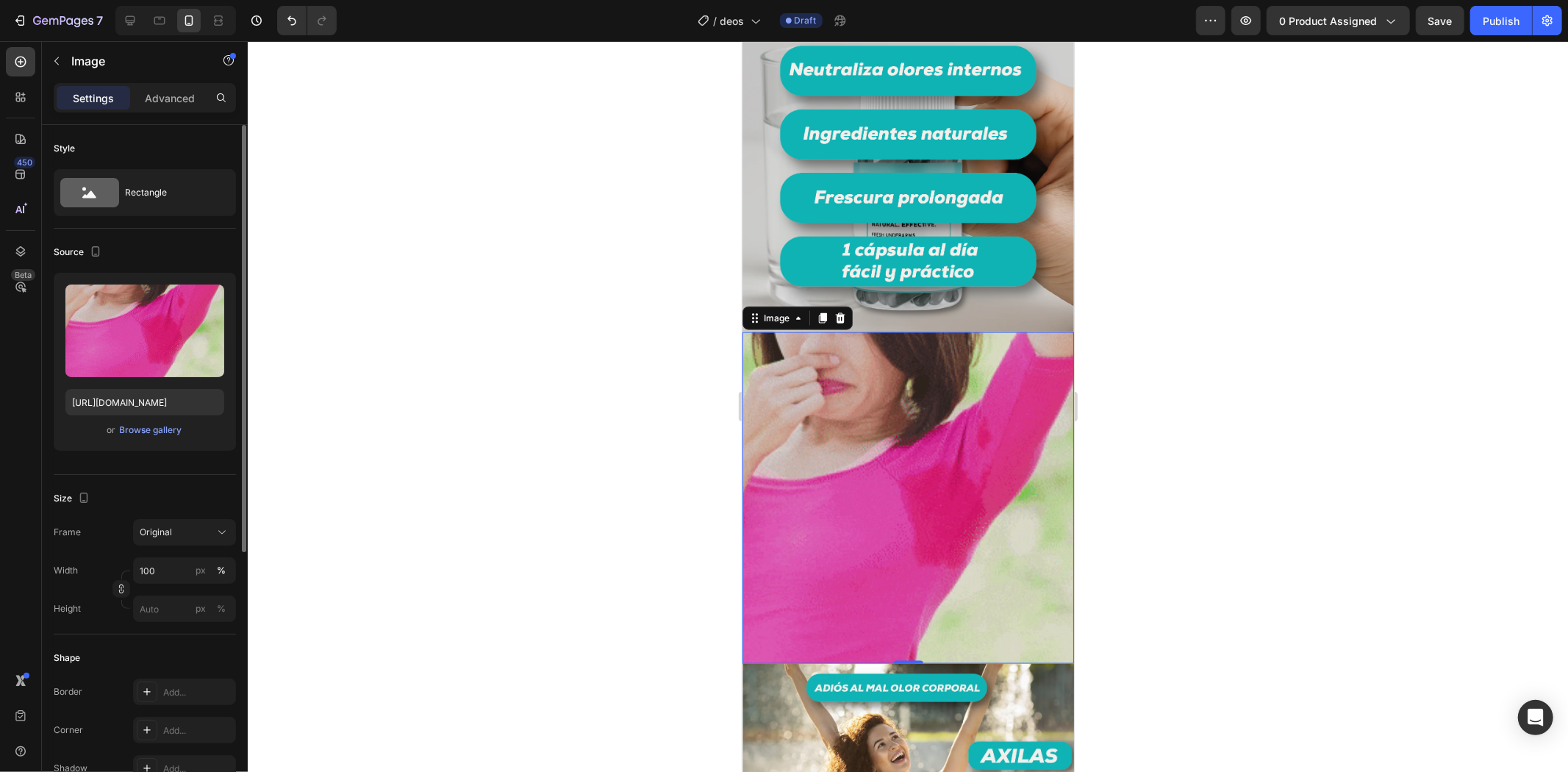
scroll to position [0, 0]
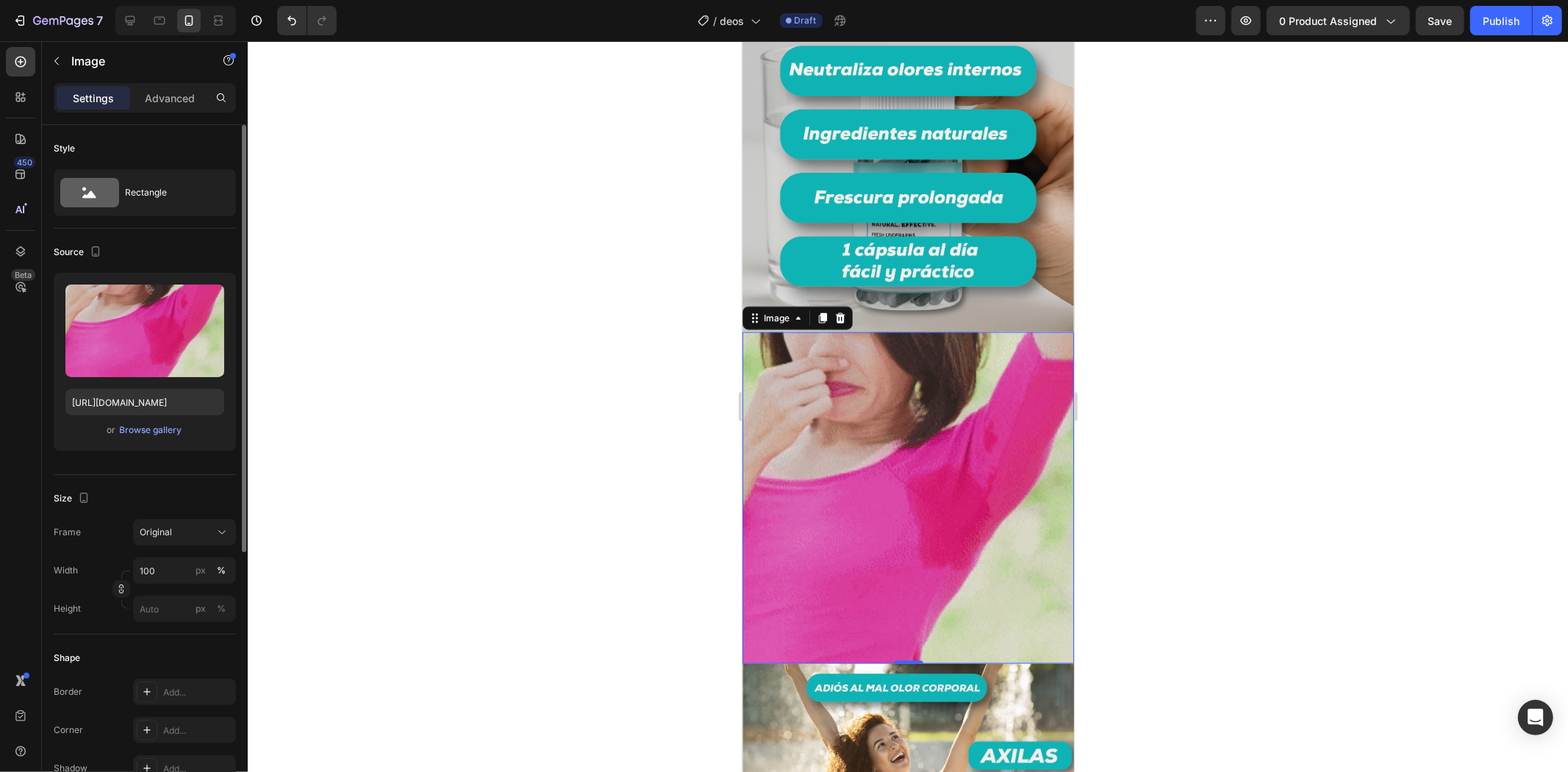
click at [1222, 483] on div at bounding box center [908, 406] width 1320 height 730
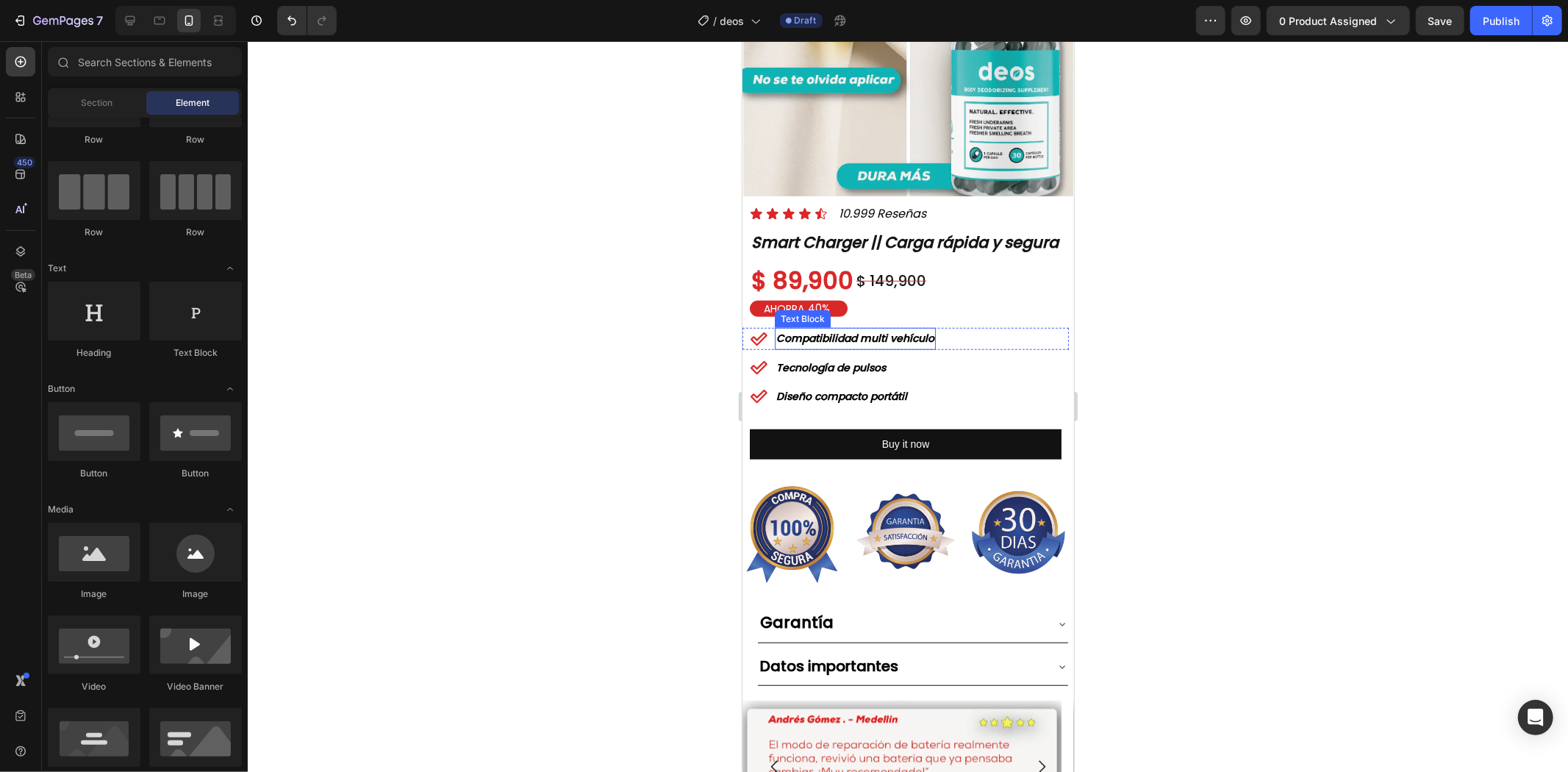
scroll to position [653, 0]
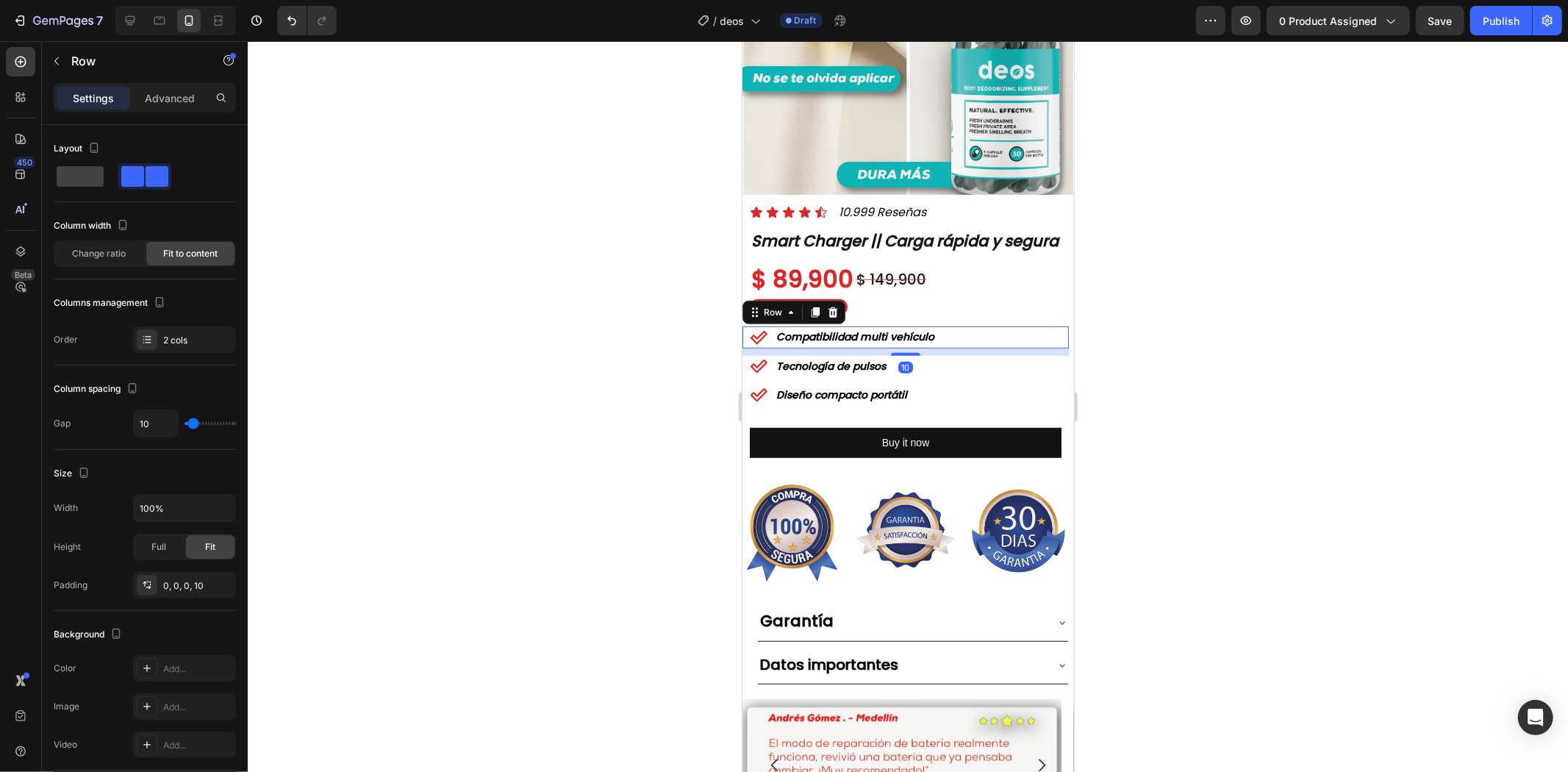
click at [976, 336] on div "Icon Compatibilidad multi vehículo Text Block Row 10" at bounding box center [904, 335] width 326 height 21
click at [836, 306] on icon at bounding box center [832, 312] width 12 height 12
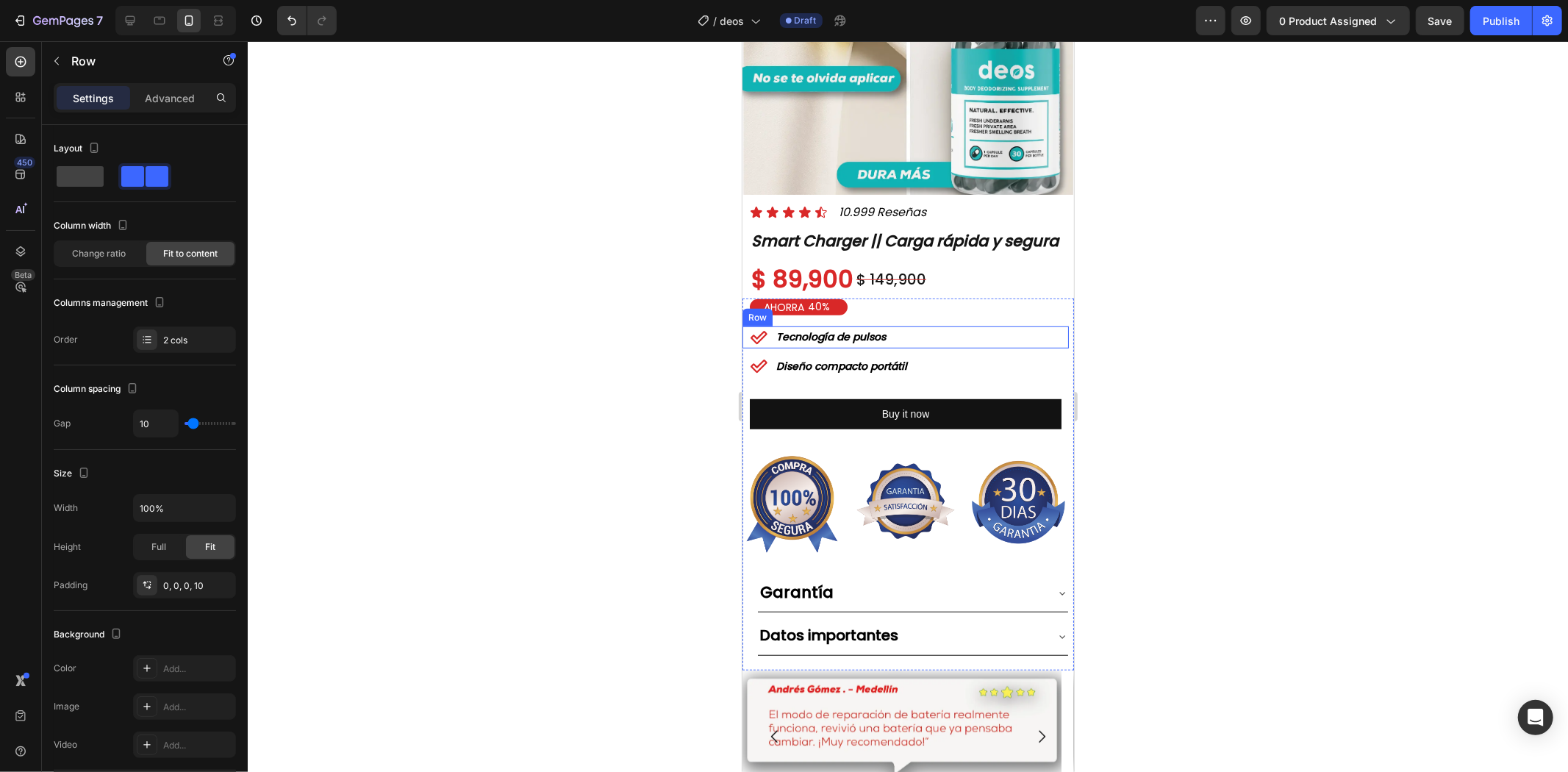
click at [936, 327] on div "Icon Tecnología de pulsos Text Block Row" at bounding box center [904, 335] width 326 height 21
click at [831, 307] on icon at bounding box center [832, 312] width 9 height 10
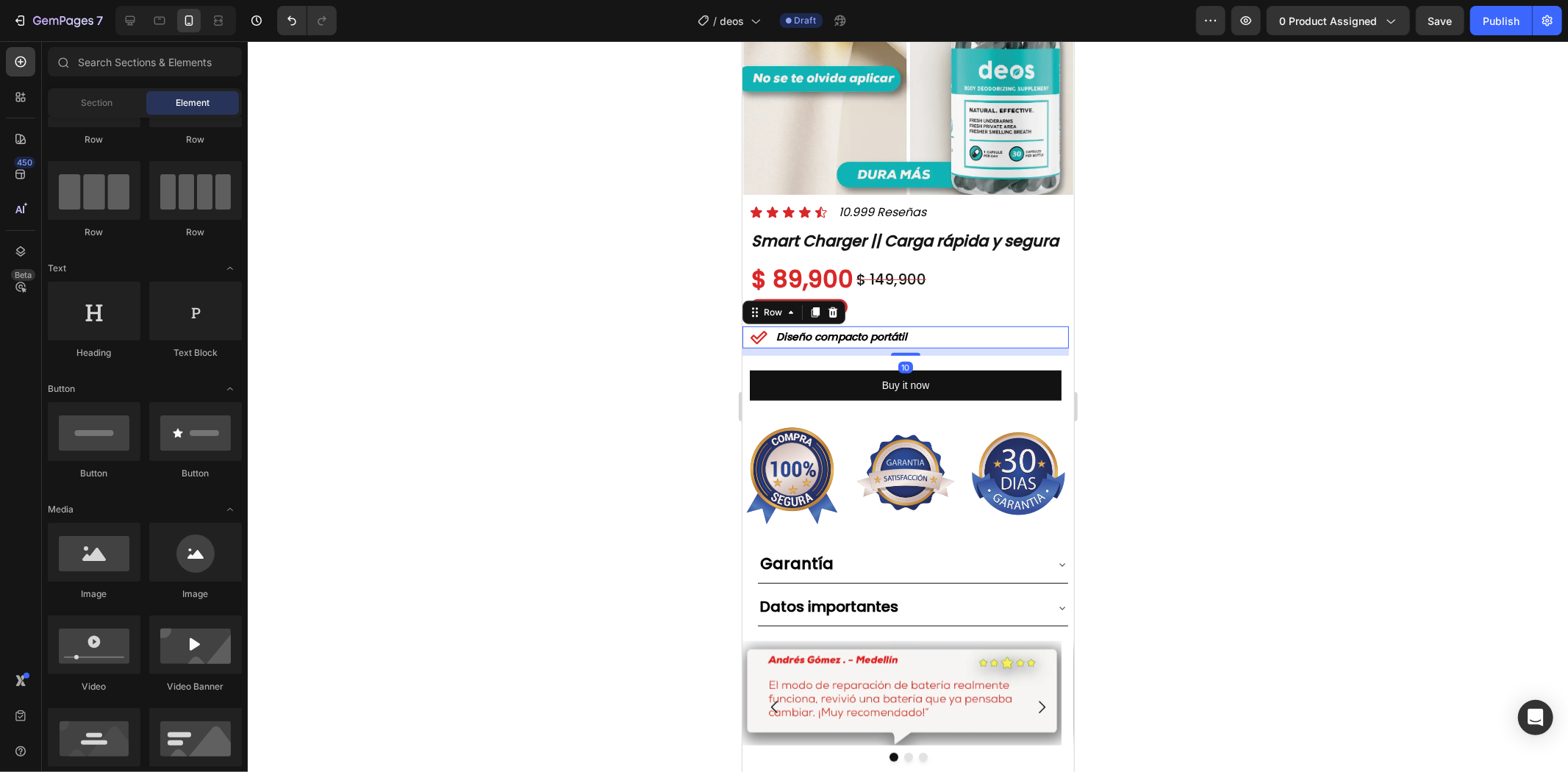
click at [918, 325] on div "Icon Diseño compacto portátil Text Block Row 10" at bounding box center [904, 335] width 326 height 21
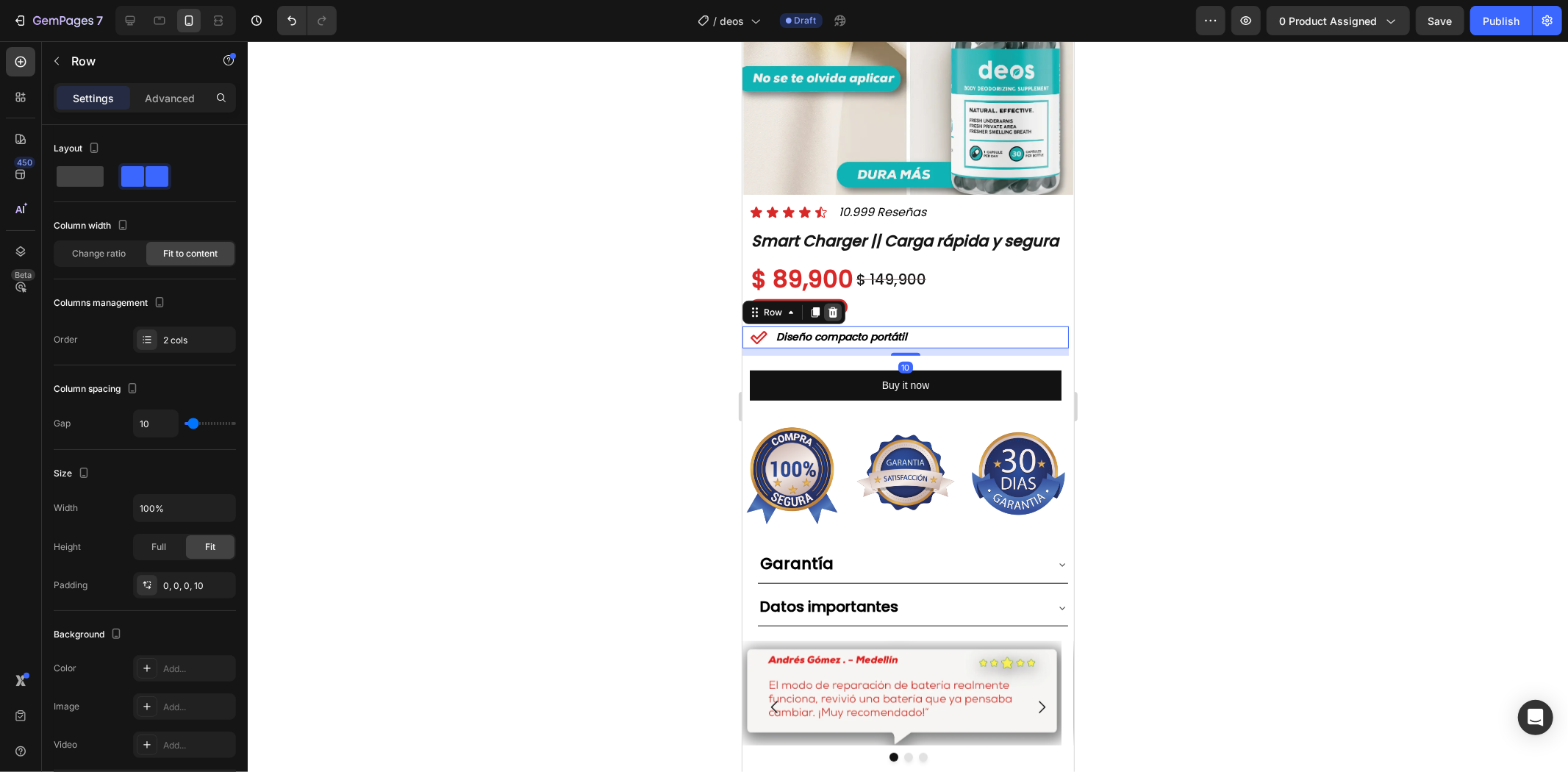
click at [836, 309] on div at bounding box center [832, 312] width 18 height 18
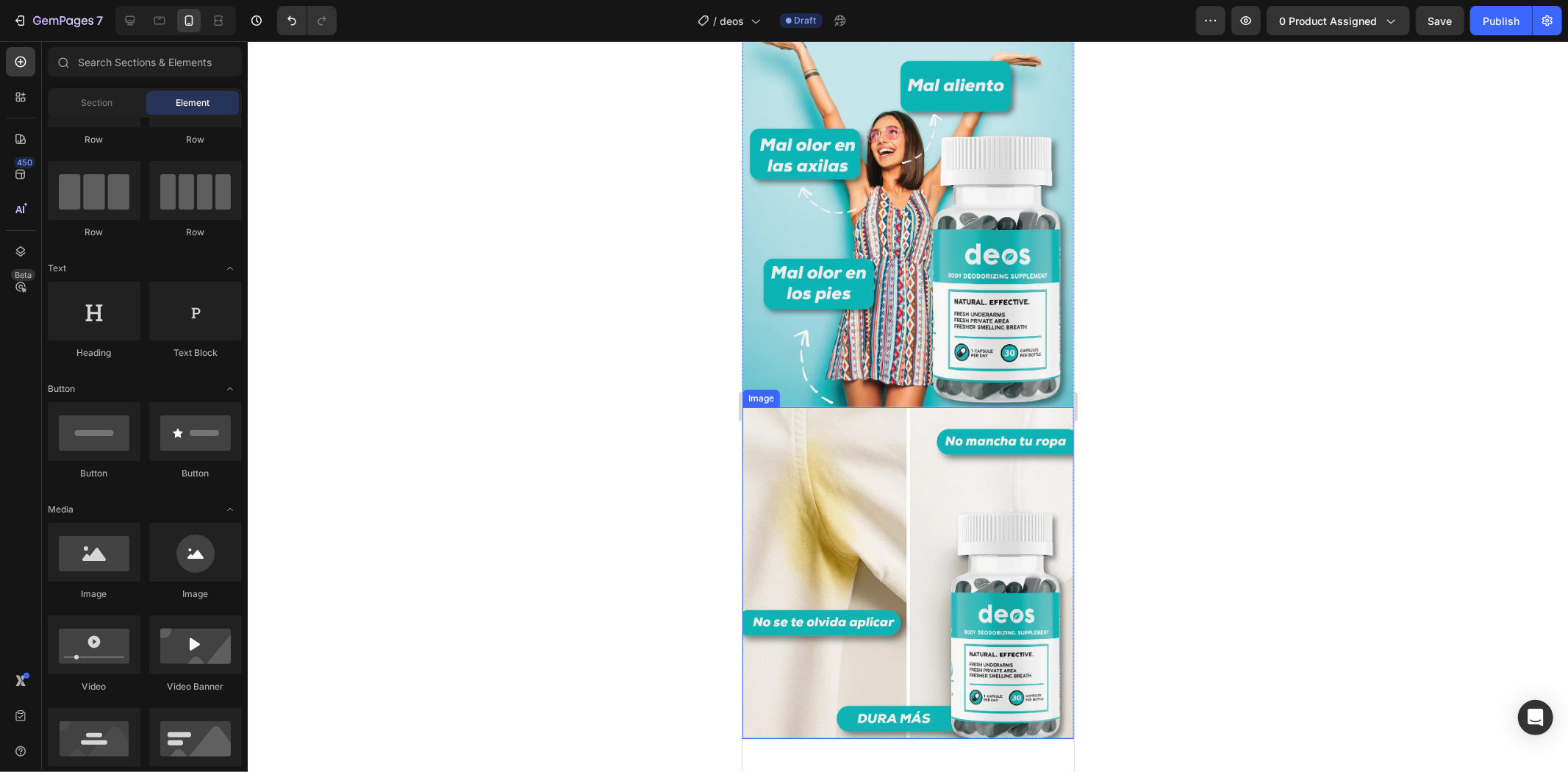
scroll to position [0, 0]
